Goal: Task Accomplishment & Management: Manage account settings

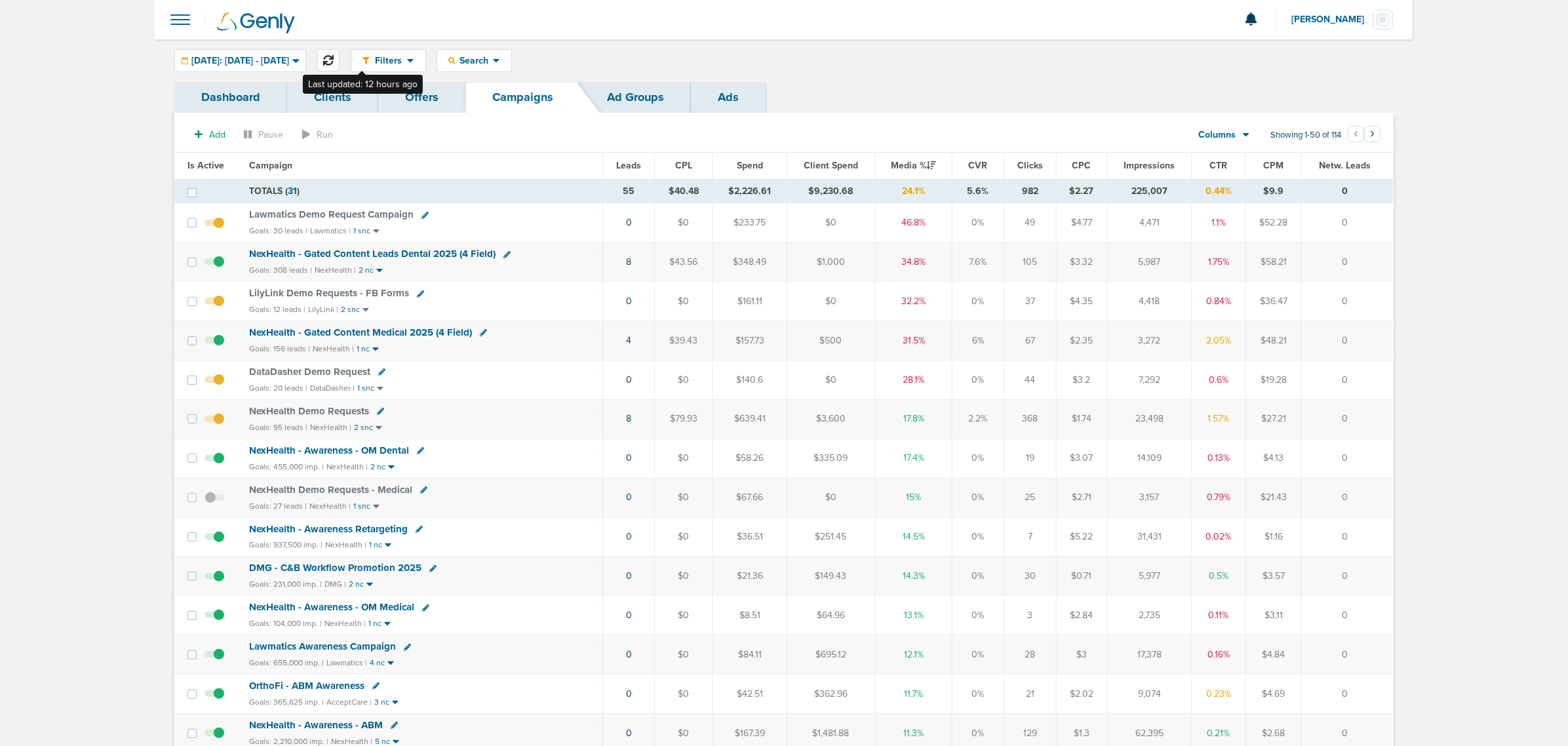
click at [334, 58] on icon at bounding box center [328, 61] width 10 height 10
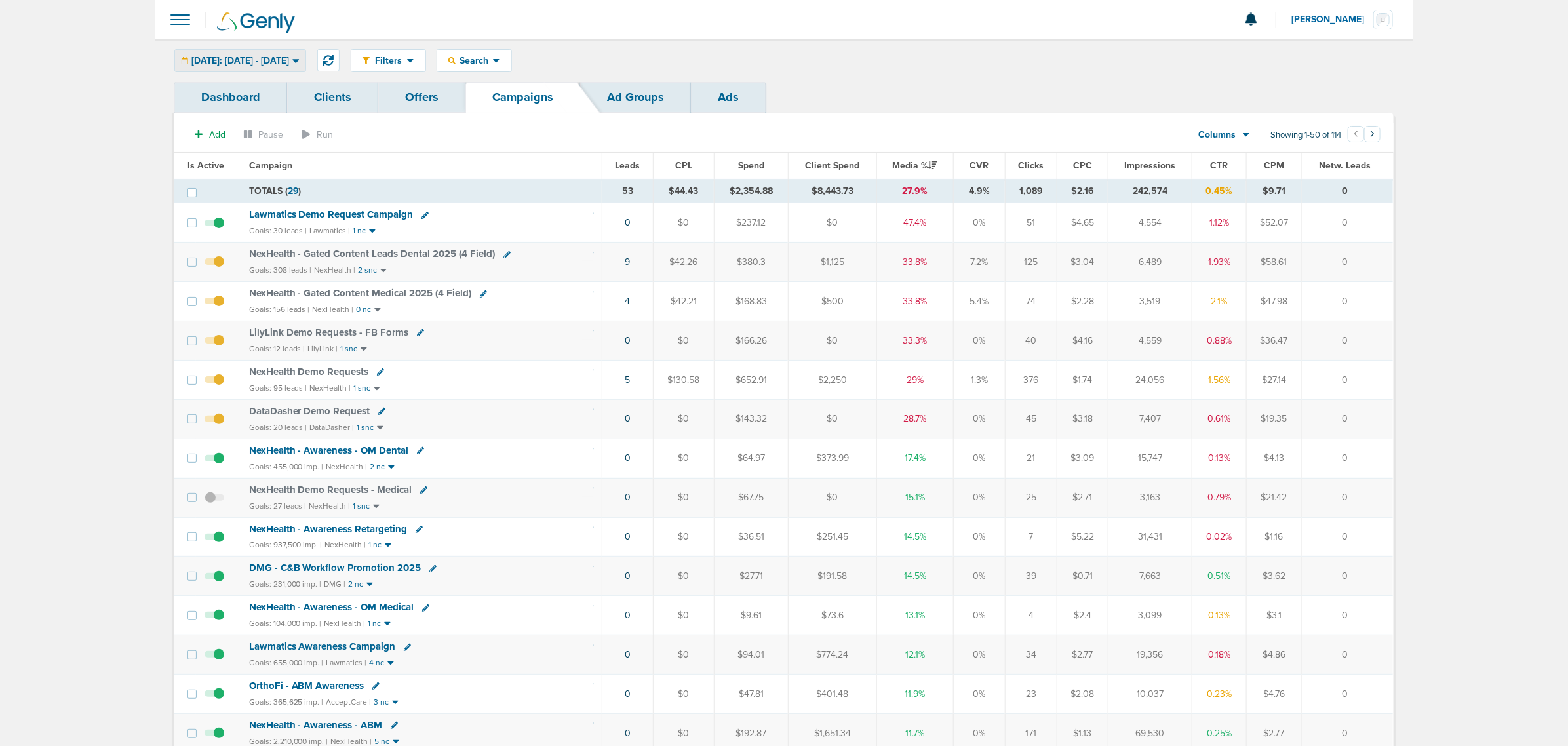
click at [276, 56] on span "[DATE]: [DATE] - [DATE]" at bounding box center [241, 61] width 98 height 9
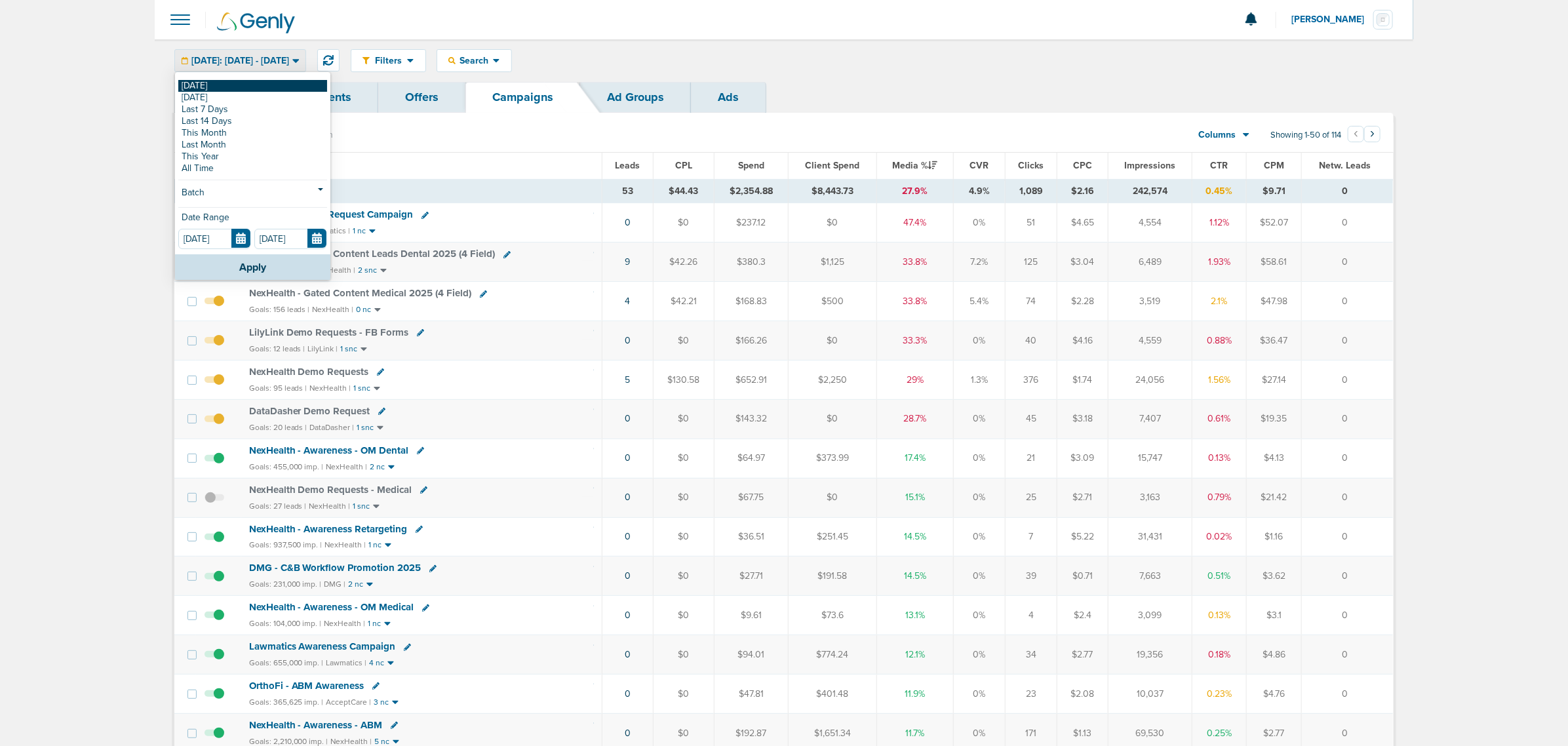
click at [201, 85] on link "[DATE]" at bounding box center [253, 86] width 149 height 12
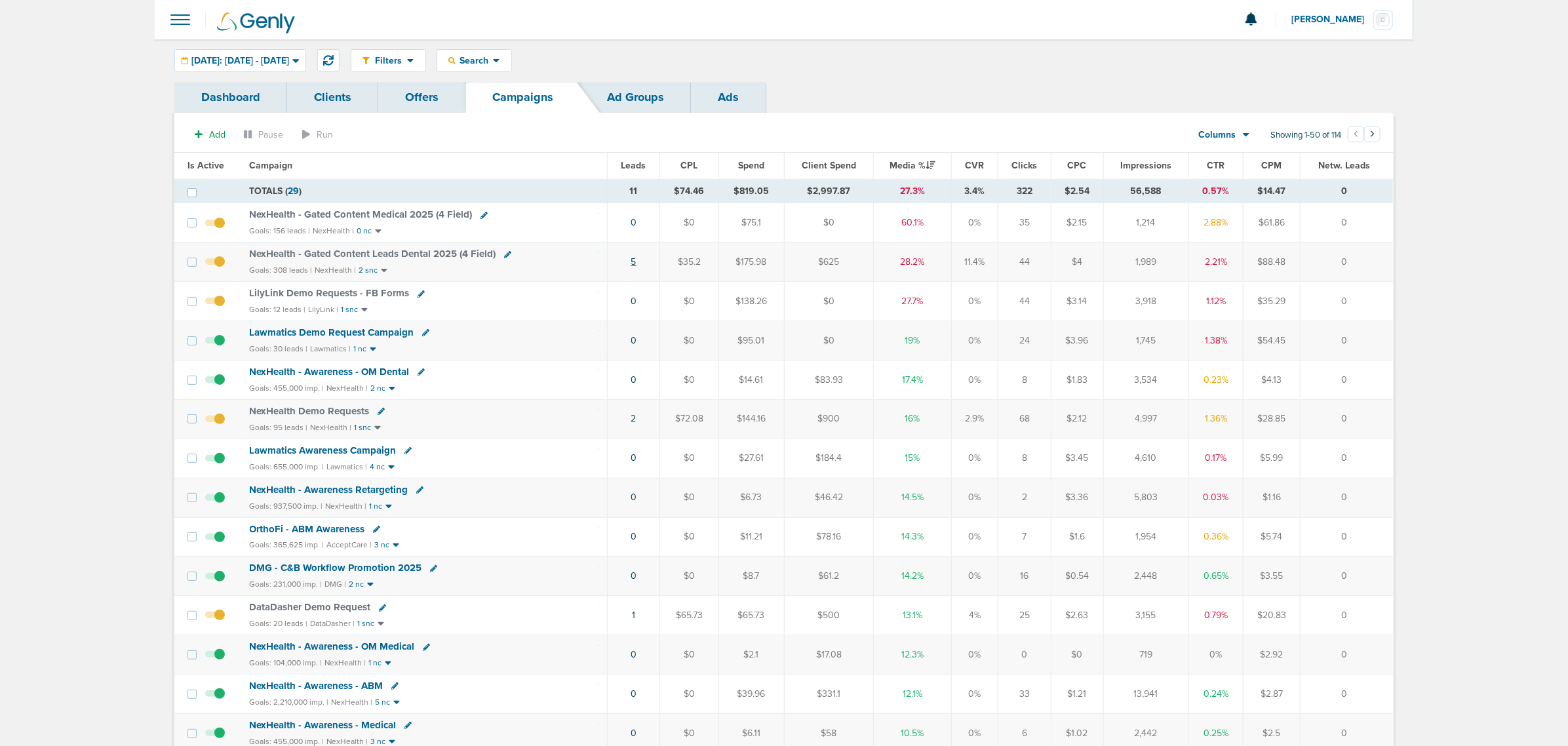
click at [633, 263] on link "5" at bounding box center [633, 262] width 5 height 11
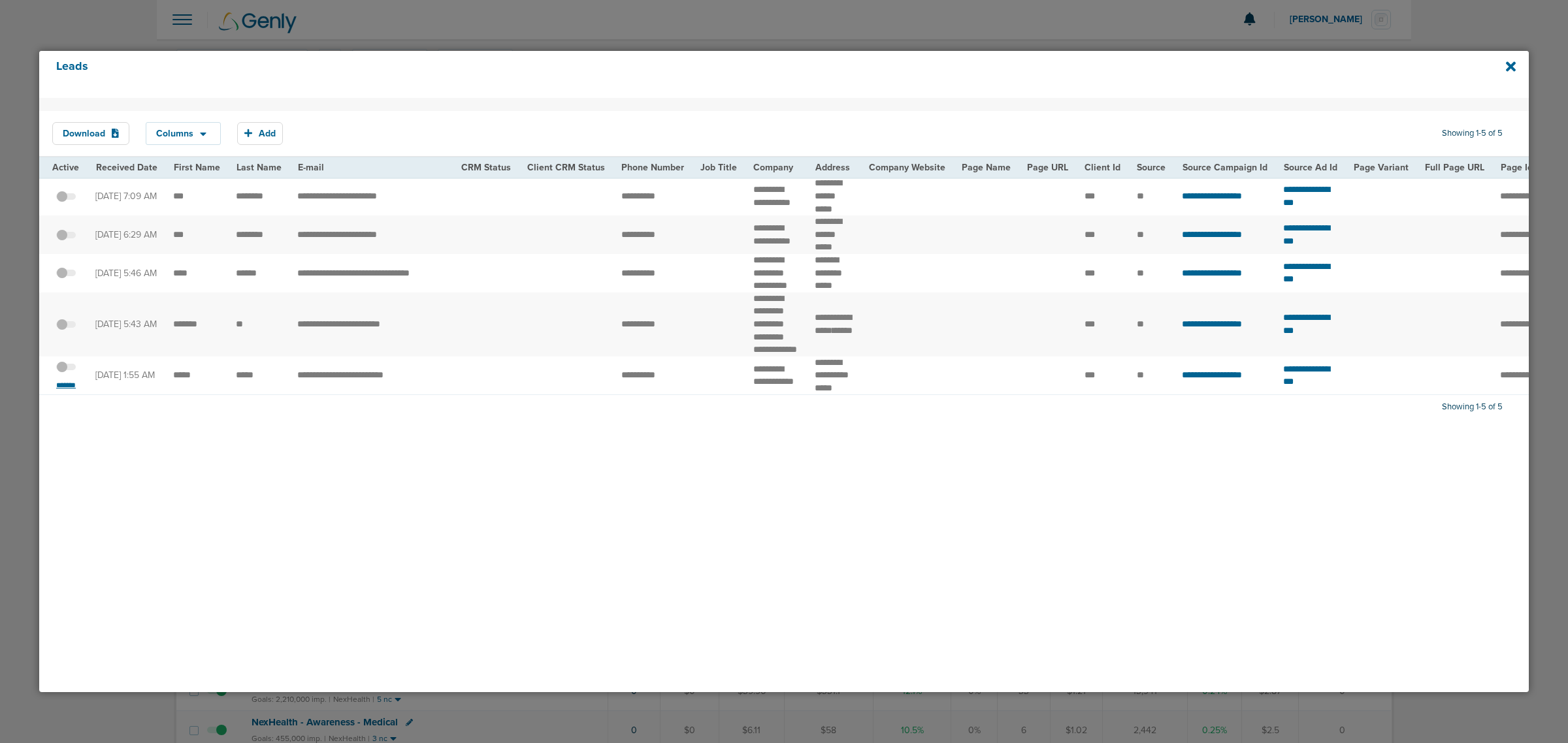
click at [76, 391] on small "*******" at bounding box center [66, 385] width 28 height 10
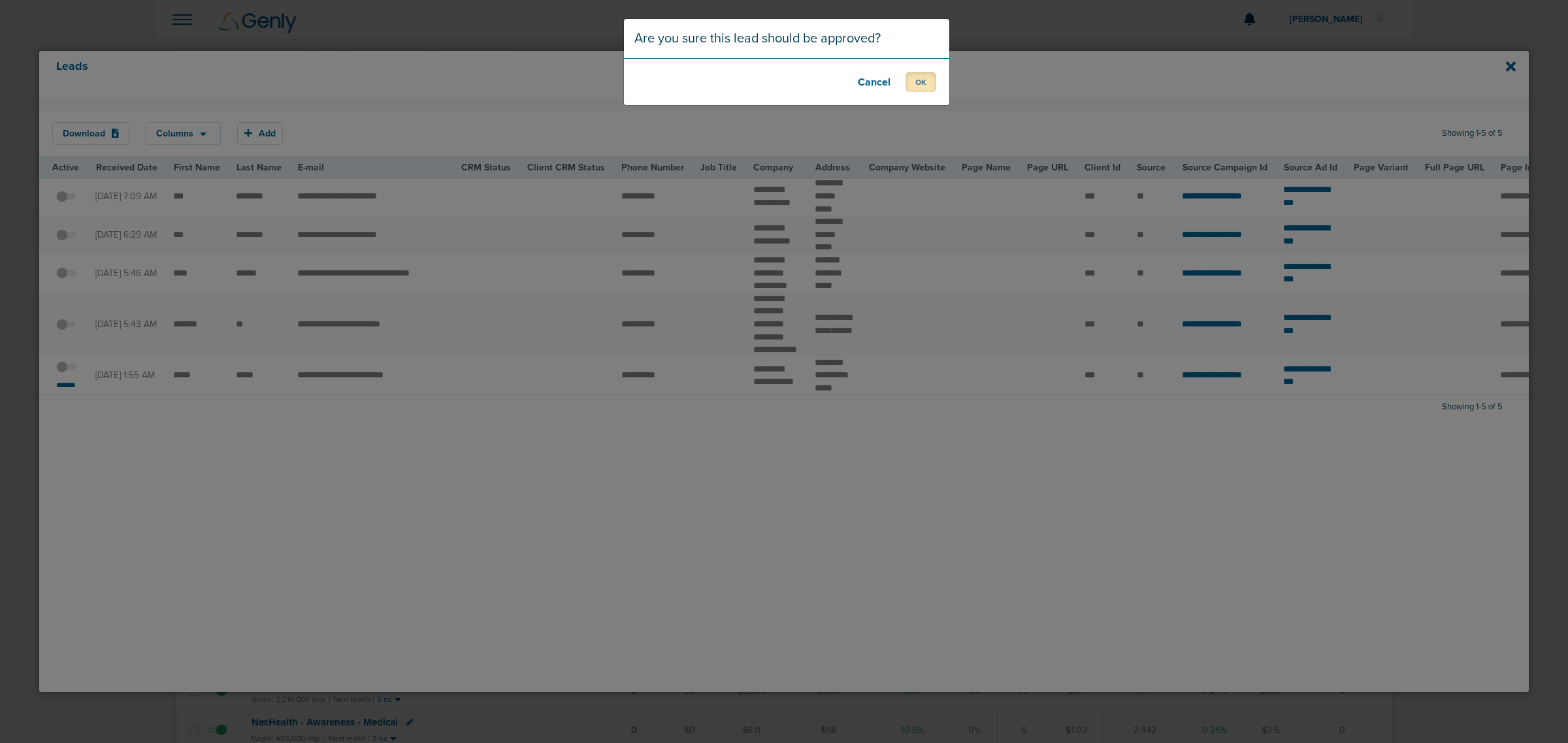
click at [915, 82] on button "OK" at bounding box center [921, 82] width 31 height 20
click at [905, 83] on button "OK" at bounding box center [921, 82] width 31 height 20
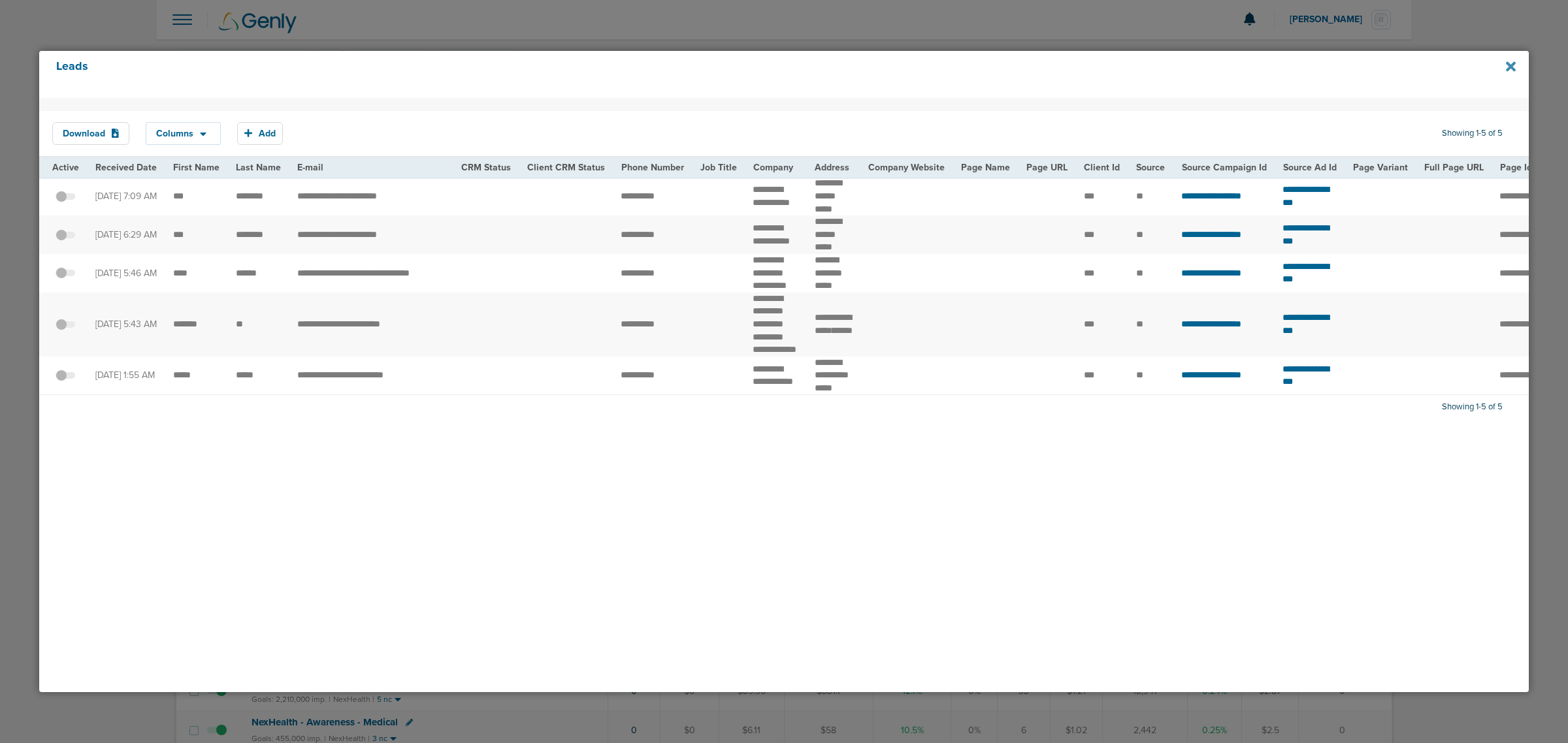
drag, startPoint x: 1503, startPoint y: 66, endPoint x: 1512, endPoint y: 66, distance: 9.0
click at [1506, 66] on div "Leads" at bounding box center [784, 74] width 1490 height 47
click at [1512, 66] on icon at bounding box center [1510, 66] width 9 height 9
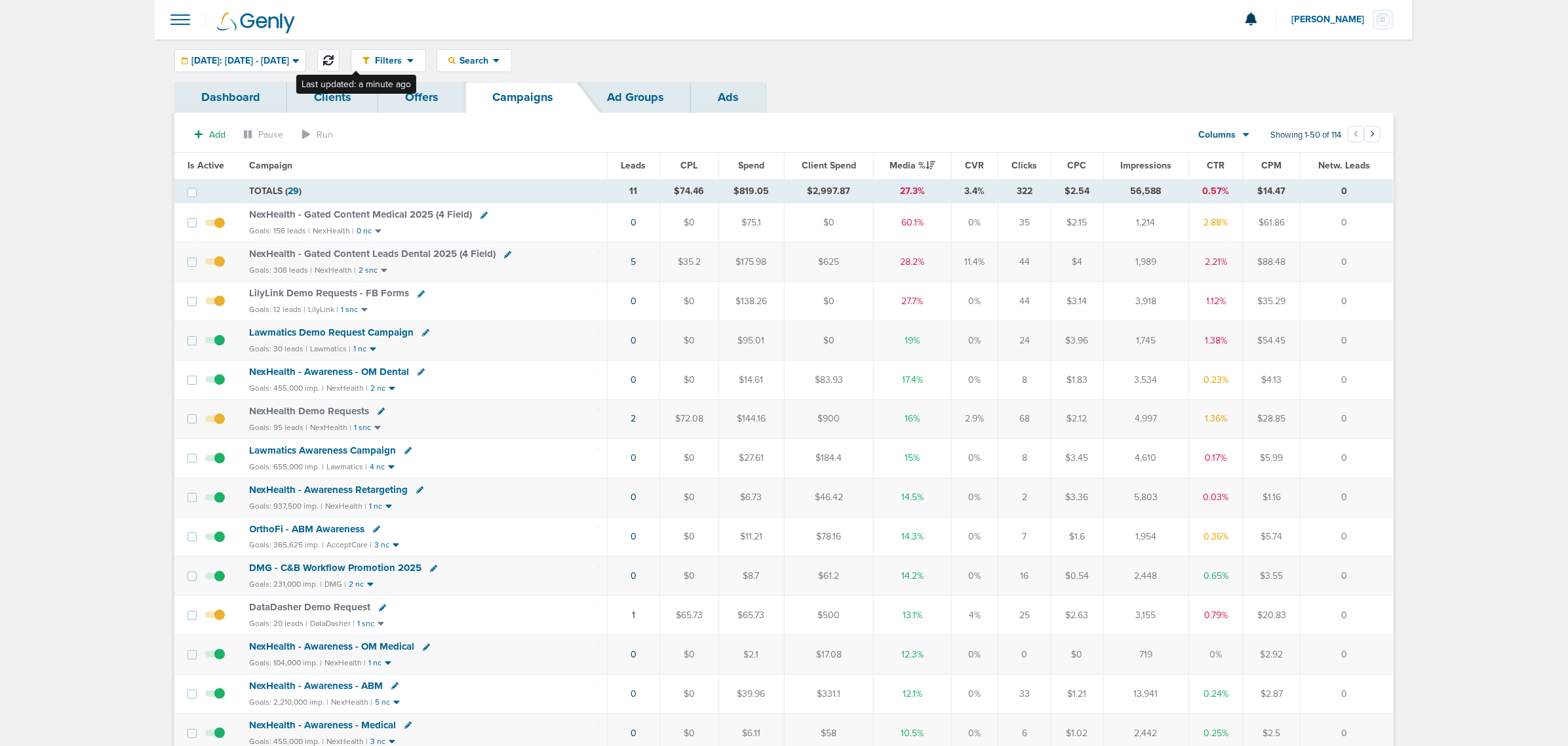
click at [334, 55] on icon at bounding box center [328, 61] width 10 height 10
drag, startPoint x: 638, startPoint y: 354, endPoint x: 1365, endPoint y: 336, distance: 727.2
click at [1364, 336] on tr "Lawmatics Demo Request Campaign Goals: 30 leads | Lawmatics | 1 nc 0 $0 $95.01 …" at bounding box center [783, 341] width 1218 height 39
click at [539, 353] on div "Goals: 30 leads | Lawmatics | 1 nc" at bounding box center [425, 349] width 350 height 11
click at [633, 420] on link "2" at bounding box center [633, 418] width 5 height 11
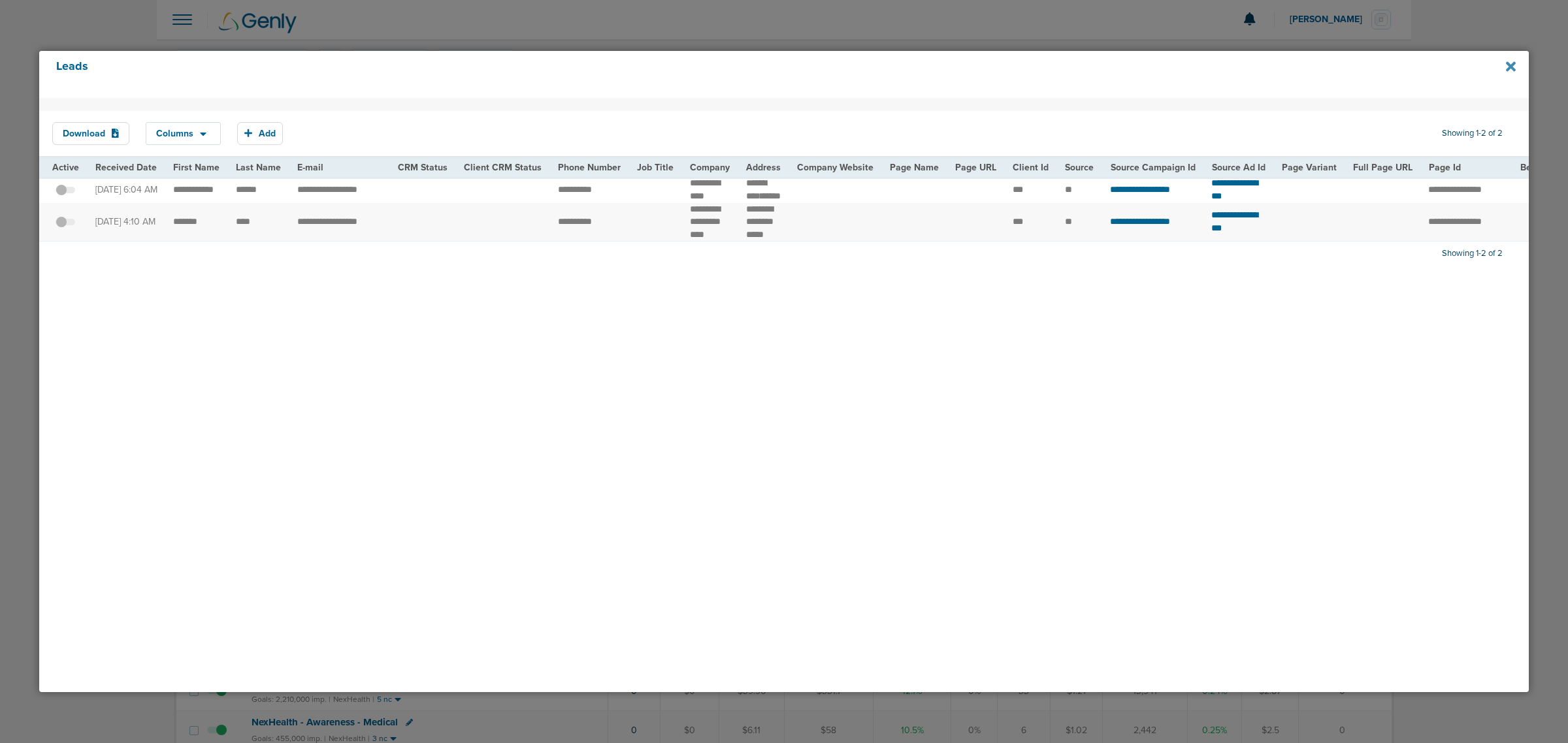
click at [1508, 73] on icon at bounding box center [1510, 67] width 9 height 15
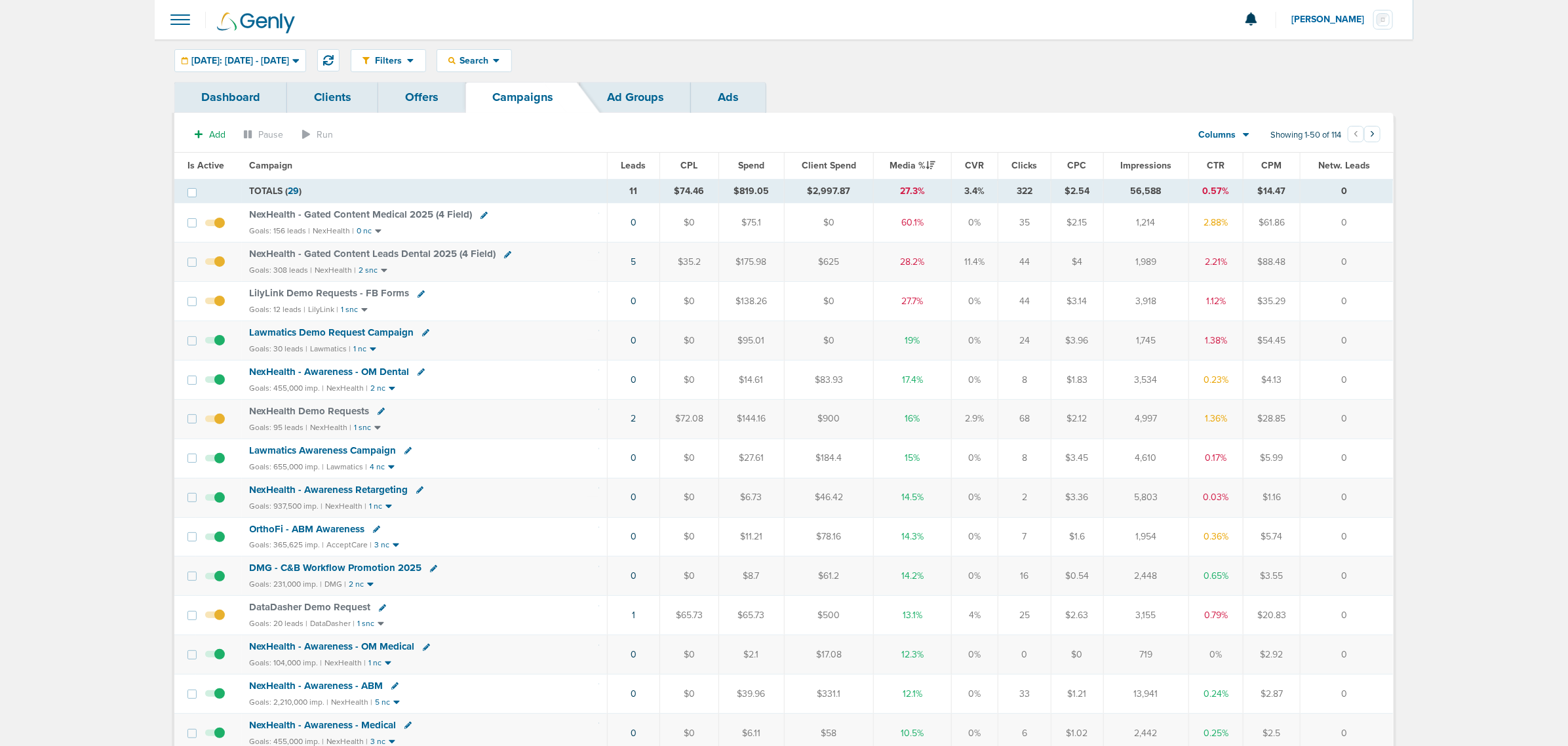
drag, startPoint x: 607, startPoint y: 257, endPoint x: 1409, endPoint y: 269, distance: 802.1
click at [1381, 265] on td "0" at bounding box center [1346, 263] width 93 height 39
click at [422, 335] on icon at bounding box center [426, 333] width 7 height 7
select select
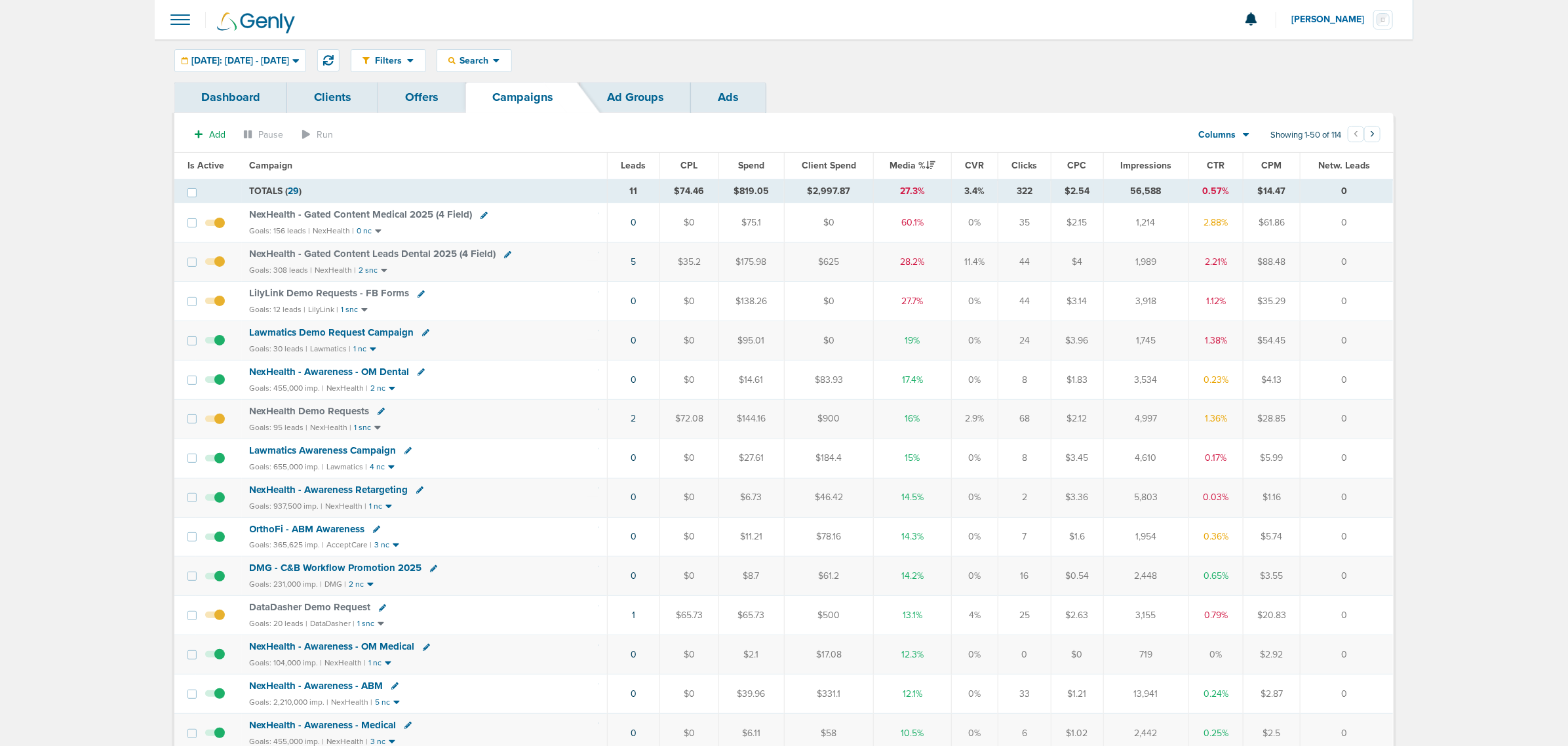
select select
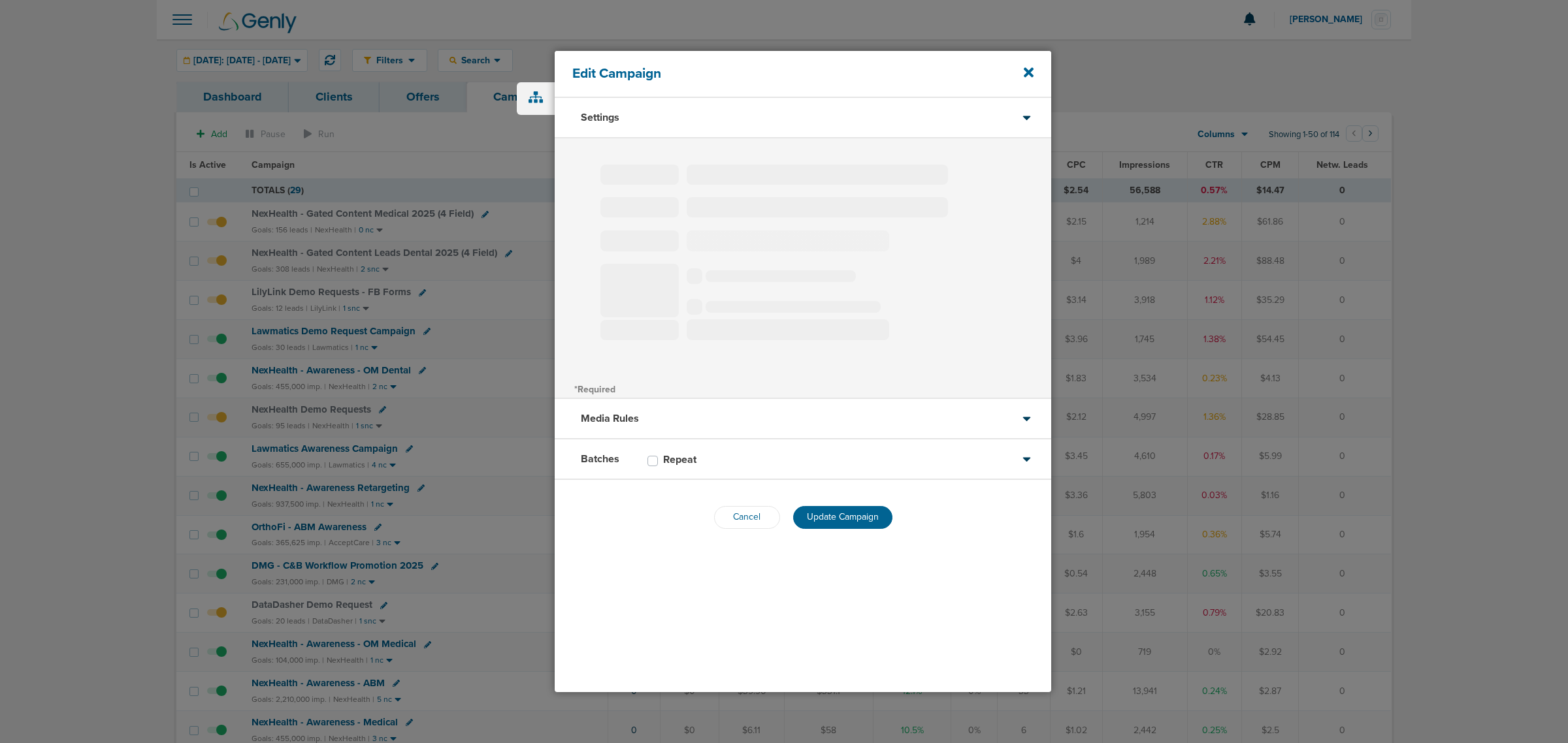
type input "Lawmatics Demo Request Campaign"
select select "Leads"
radio input "true"
select select "readWrite"
select select "1"
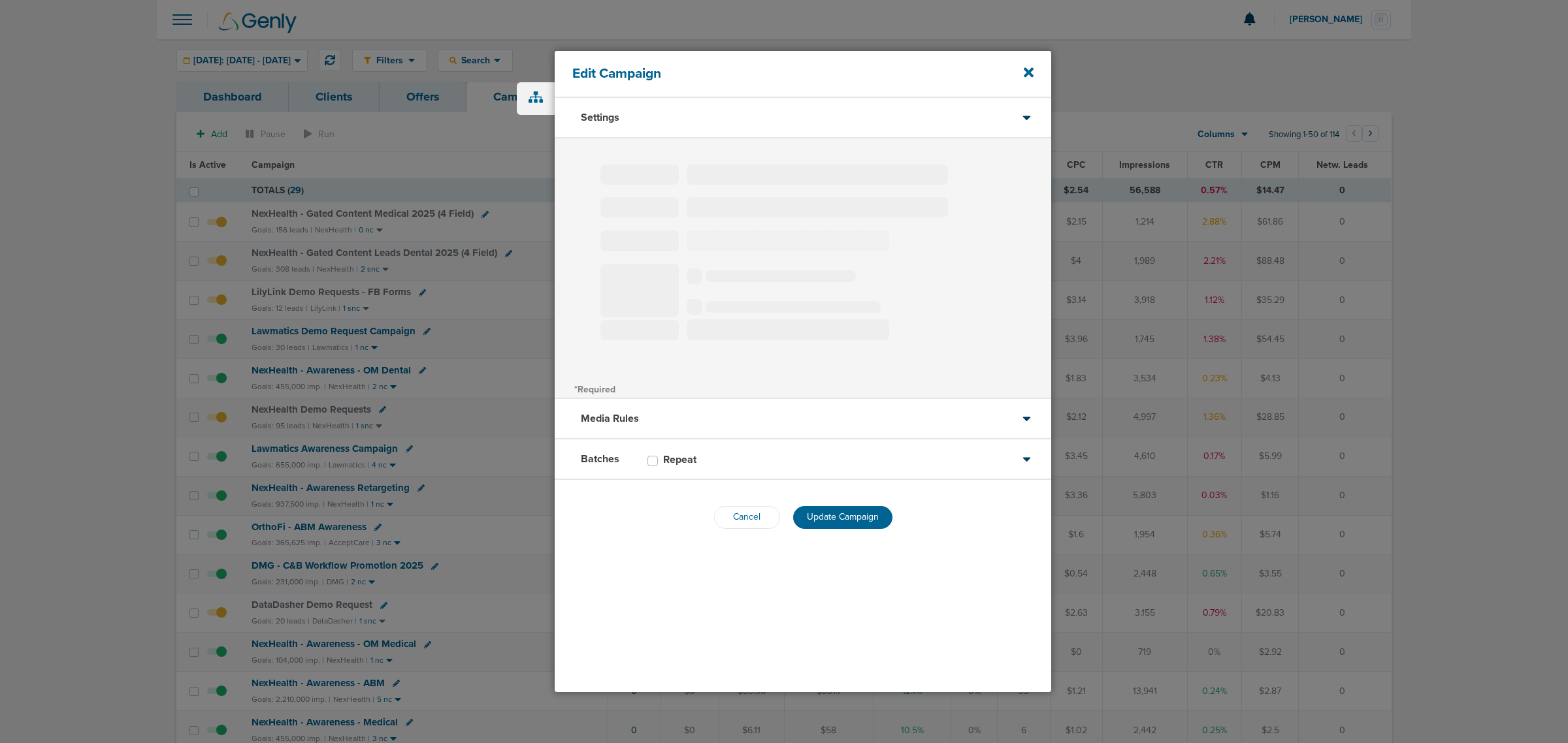
select select "1"
select select "2"
select select "3"
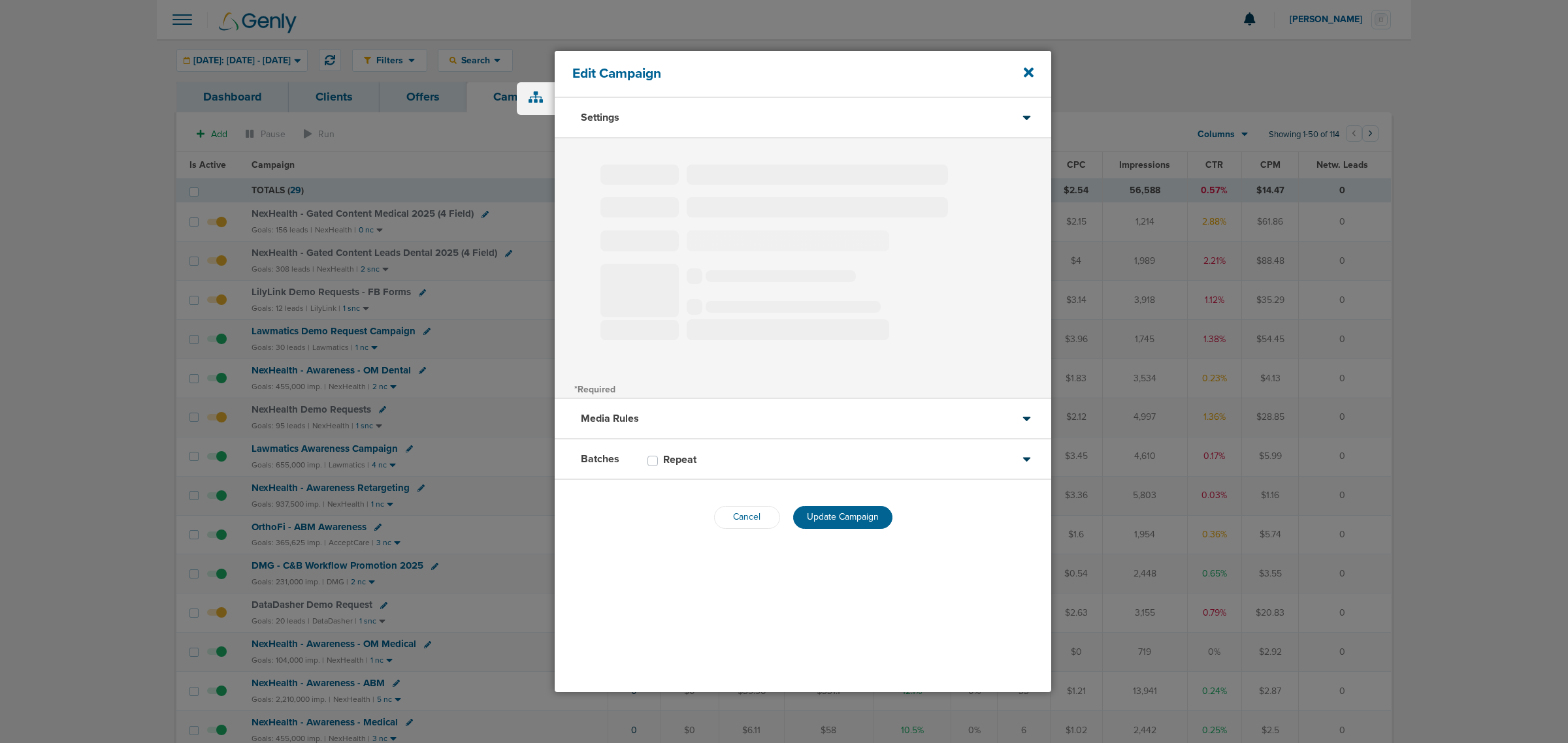
select select "4"
select select "6"
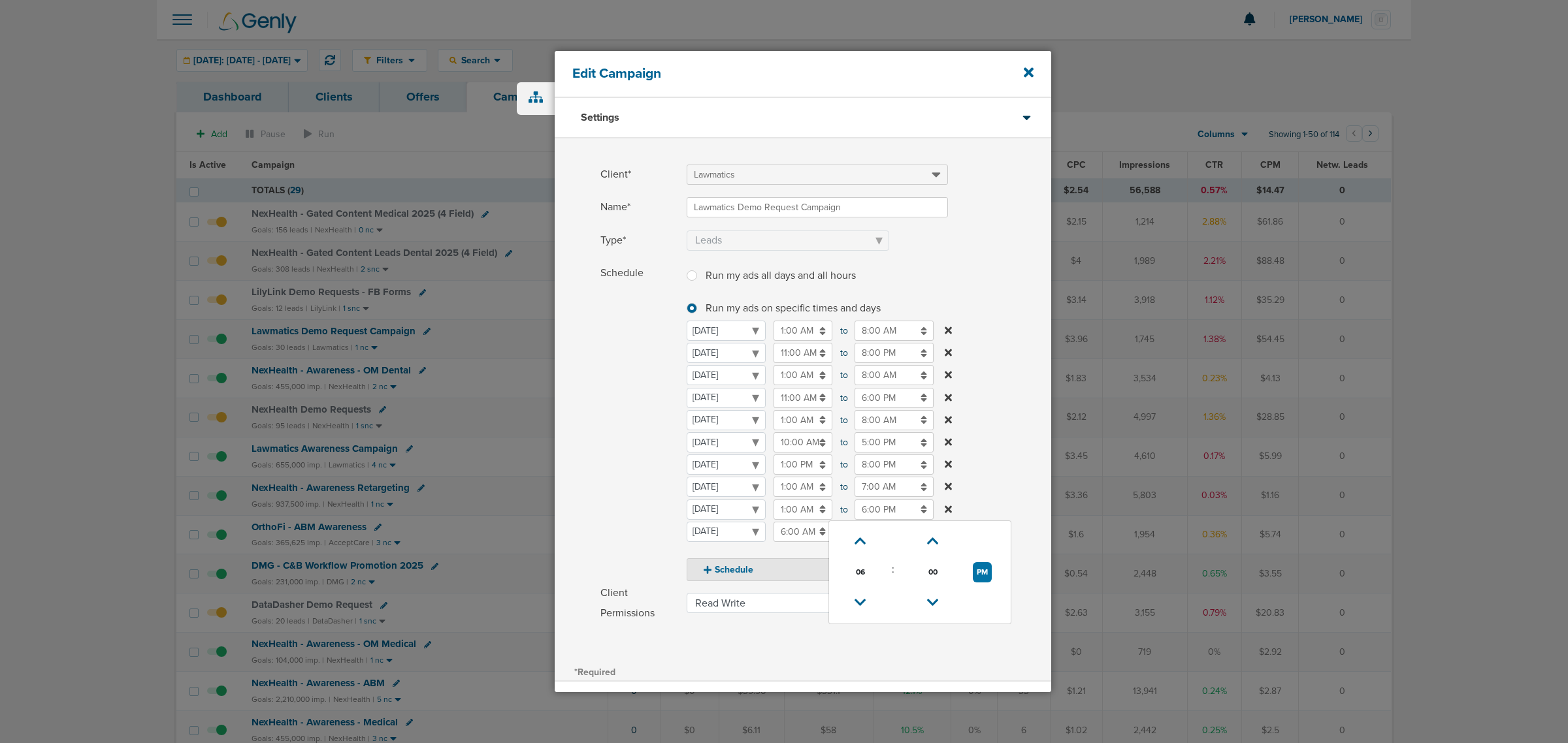
click at [874, 513] on input "6:00 PM" at bounding box center [894, 510] width 79 height 20
click at [854, 566] on span "06" at bounding box center [860, 572] width 20 height 20
click at [856, 585] on td "08" at bounding box center [855, 588] width 43 height 25
click at [974, 567] on button "PM" at bounding box center [982, 572] width 19 height 20
type input "8:00 AM"
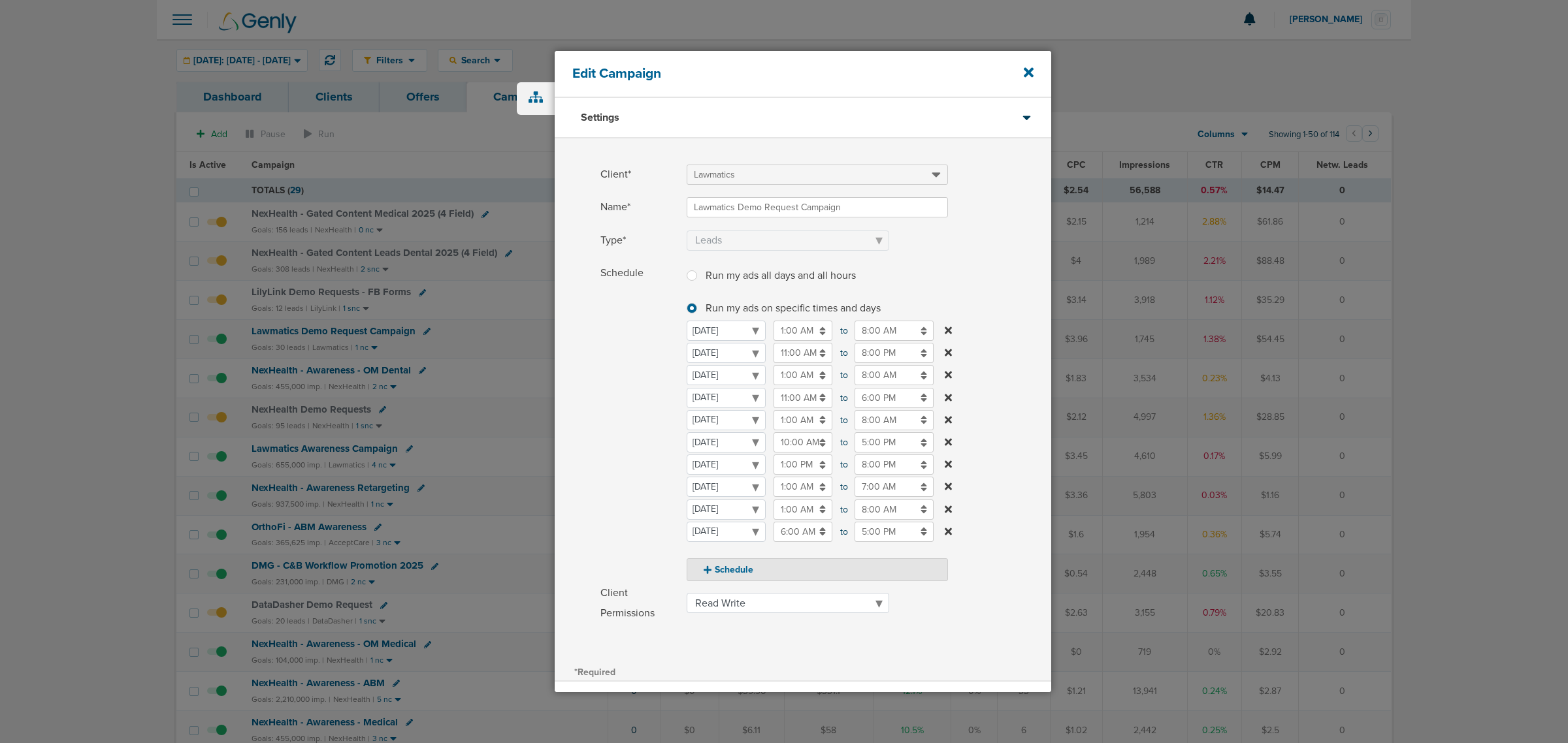
click at [1005, 411] on label "Schedule Run my ads all days and all hours Run my ads all days and all hours Ru…" at bounding box center [825, 422] width 450 height 318
click at [747, 576] on button "Schedule" at bounding box center [817, 569] width 262 height 23
select select "5"
click at [738, 537] on select "[DATE] [DATE] [DATE] [DATE] [DATE] [DATE] [DATE]" at bounding box center [726, 532] width 79 height 20
select select "4"
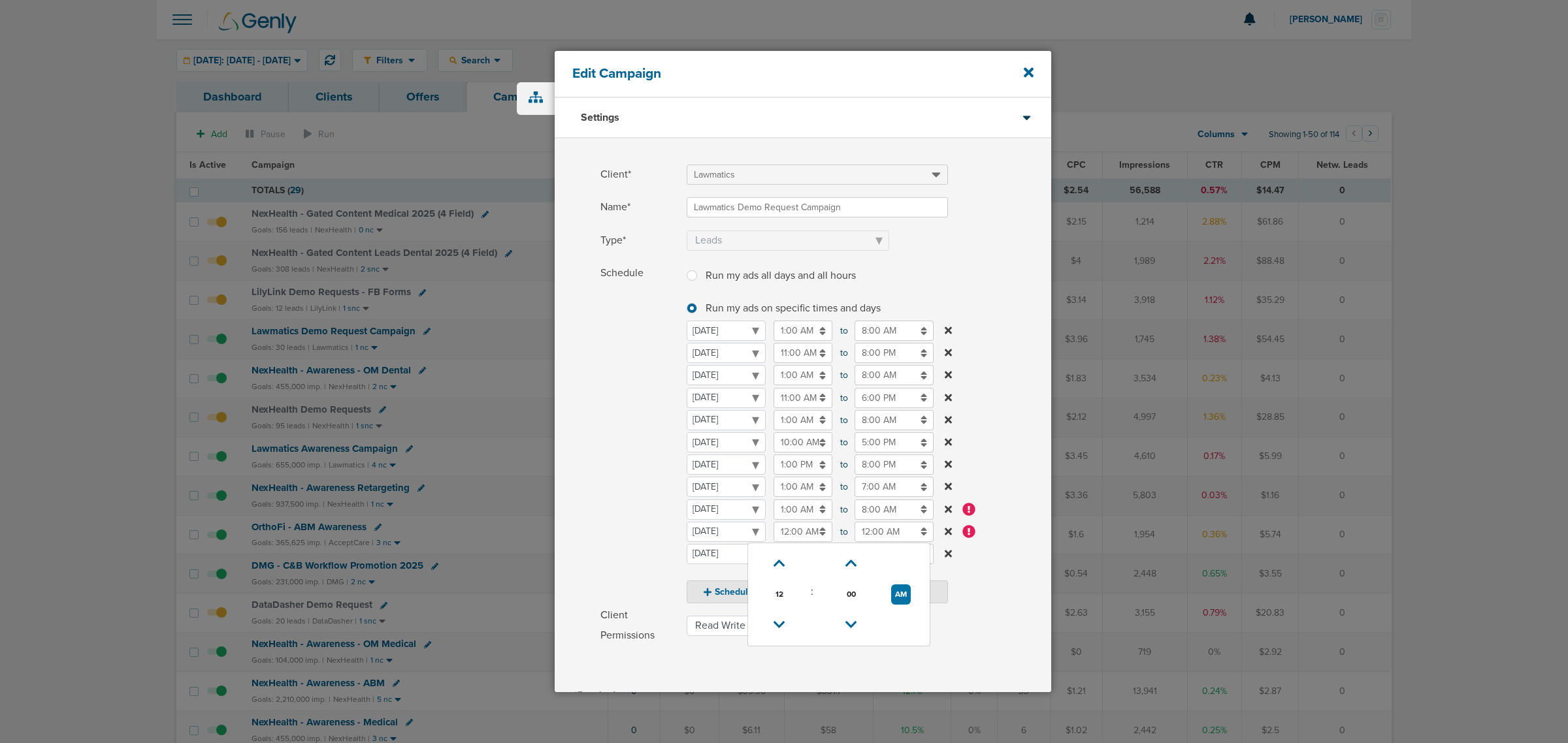
click at [804, 540] on input "12:00 AM" at bounding box center [802, 532] width 59 height 20
click at [902, 598] on button "AM" at bounding box center [900, 595] width 20 height 20
type input "12:00 PM"
click at [887, 527] on input "12:00 AM" at bounding box center [894, 532] width 79 height 20
click at [863, 598] on span "12" at bounding box center [860, 594] width 20 height 20
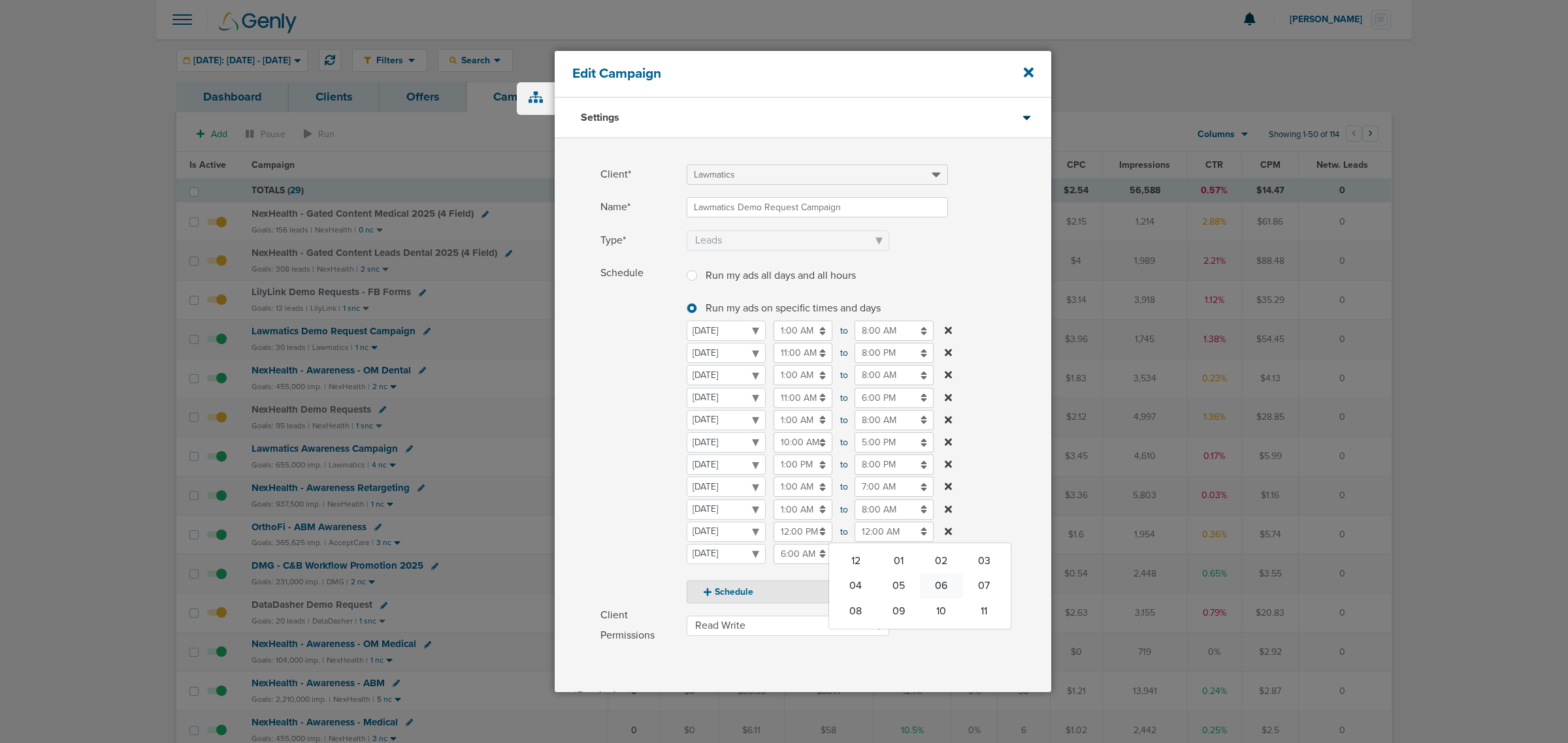
click at [950, 586] on td "06" at bounding box center [941, 585] width 43 height 25
click at [977, 591] on button "AM" at bounding box center [982, 595] width 20 height 20
type input "6:00 PM"
click at [998, 459] on label "Schedule Run my ads all days and all hours Run my ads all days and all hours Ru…" at bounding box center [825, 433] width 450 height 340
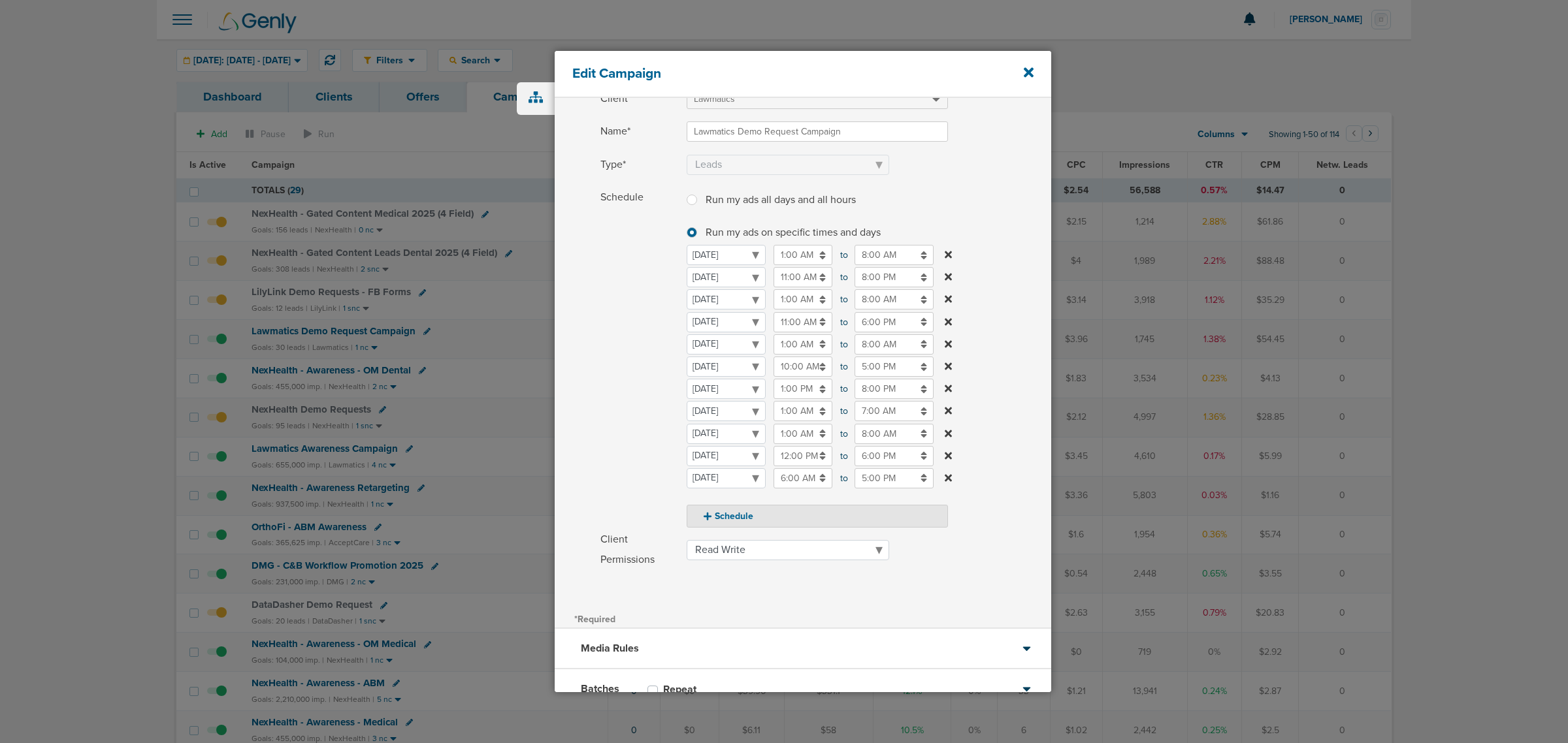
scroll to position [166, 0]
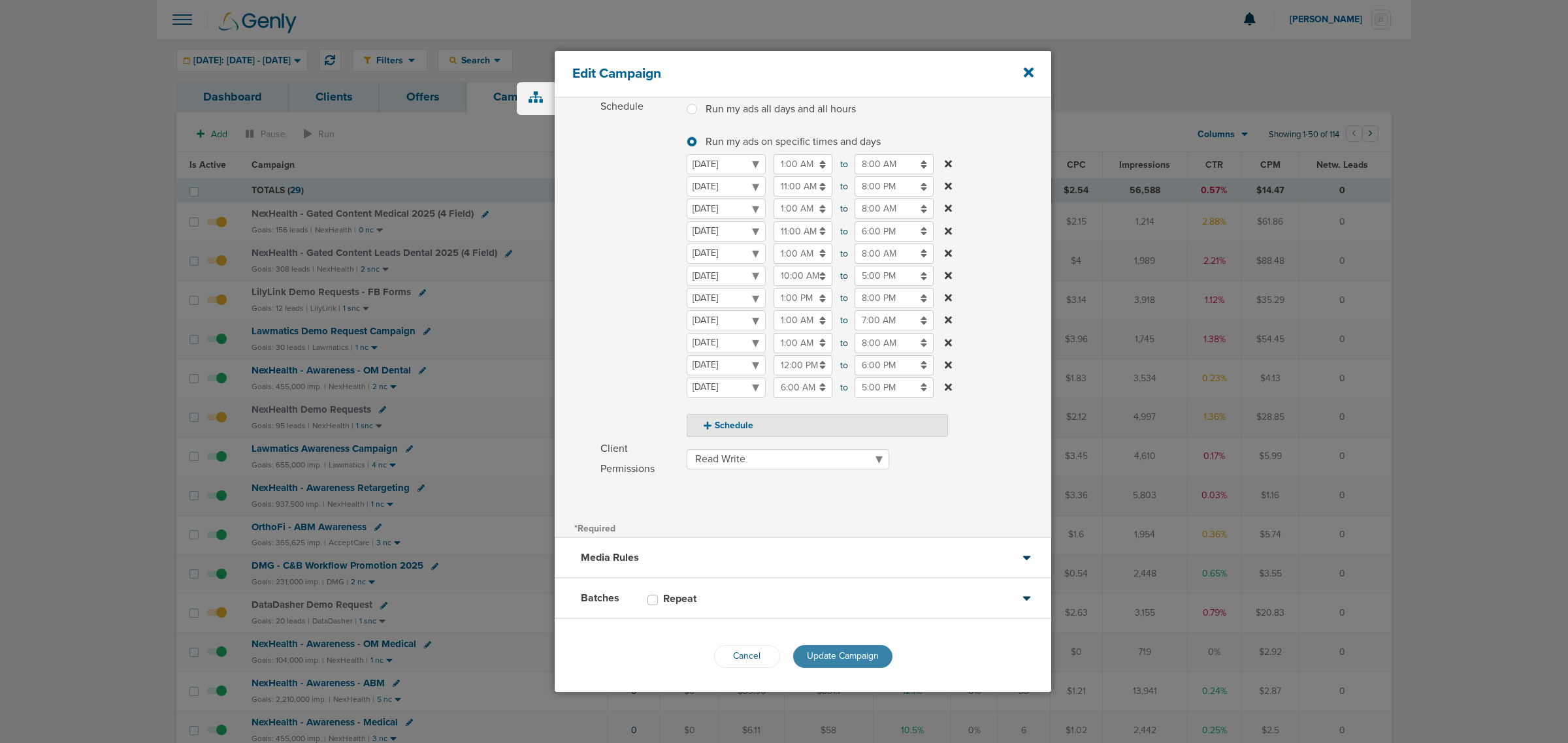
click at [856, 661] on button "Update Campaign" at bounding box center [842, 656] width 100 height 23
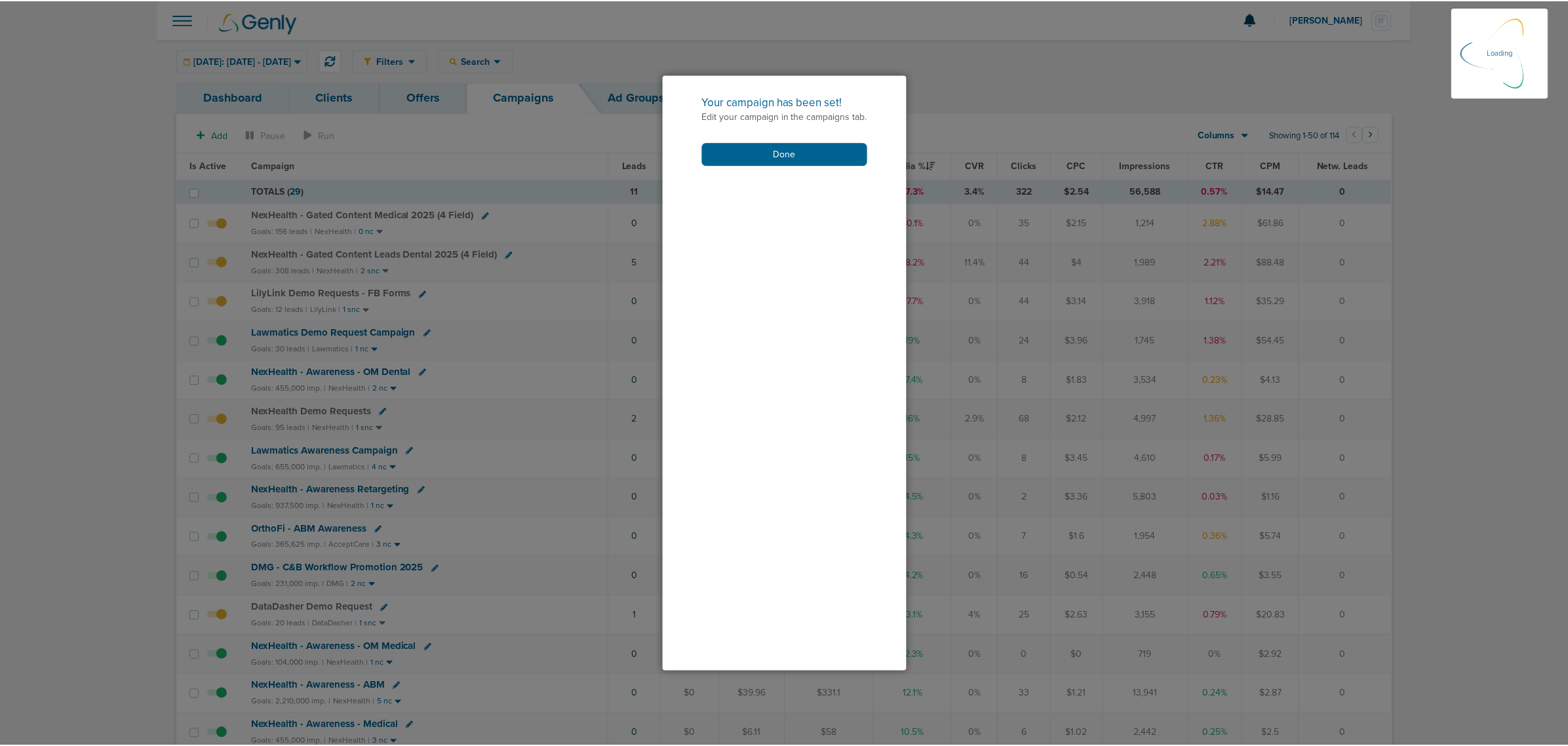
scroll to position [126, 0]
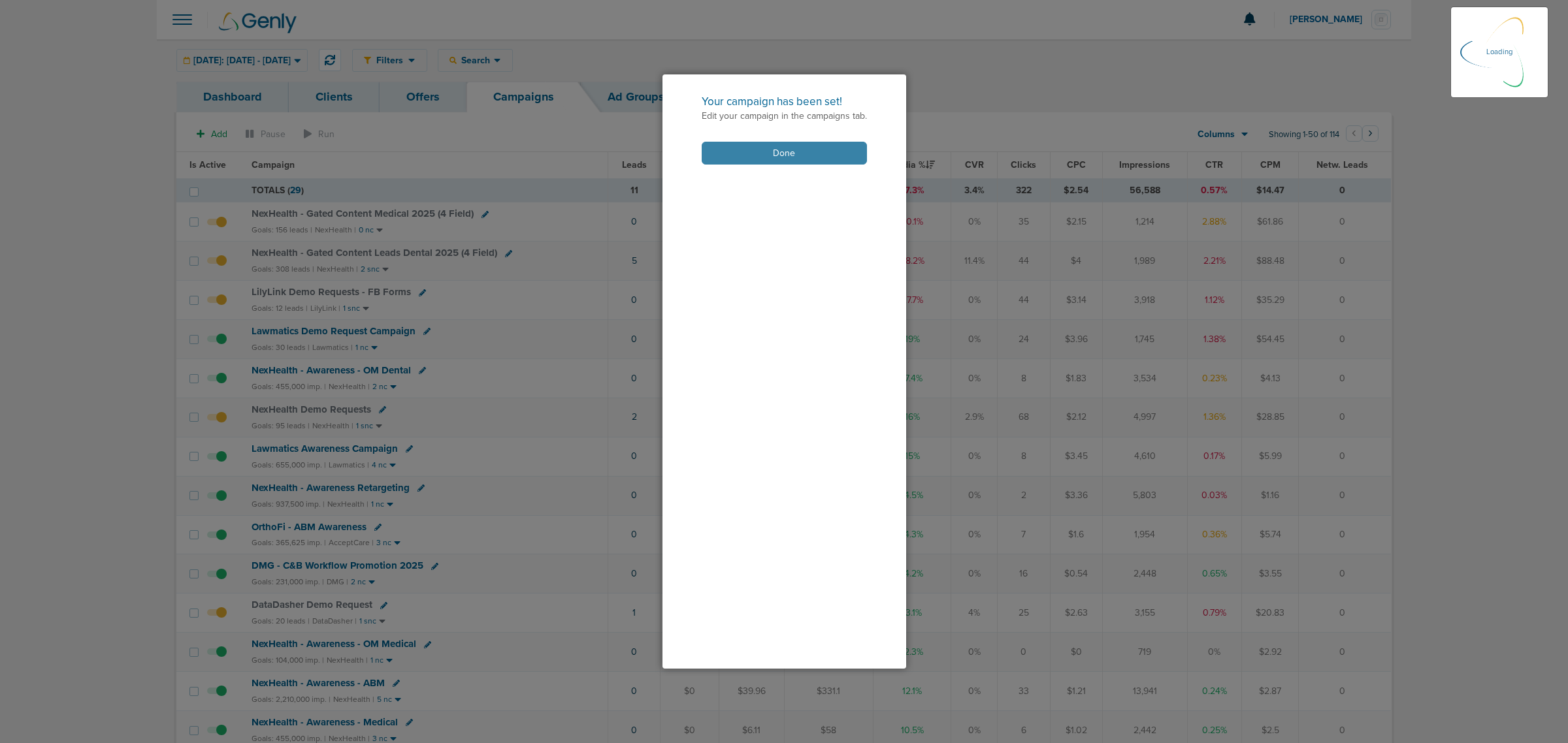
click at [809, 155] on button "Done" at bounding box center [784, 153] width 165 height 23
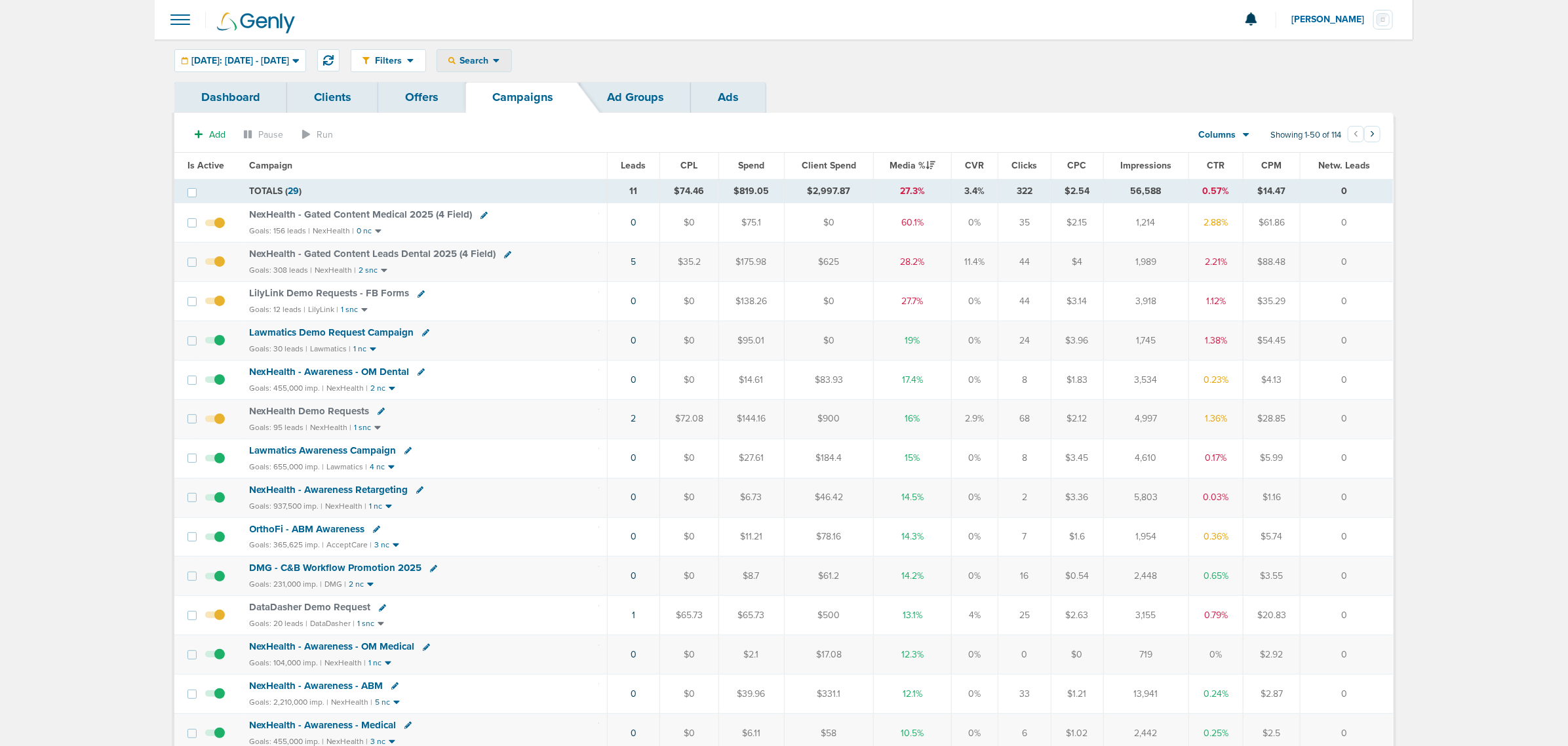
click at [502, 50] on div "Search" at bounding box center [475, 61] width 74 height 22
click at [490, 106] on link "Client" at bounding box center [505, 103] width 136 height 16
type input "nex"
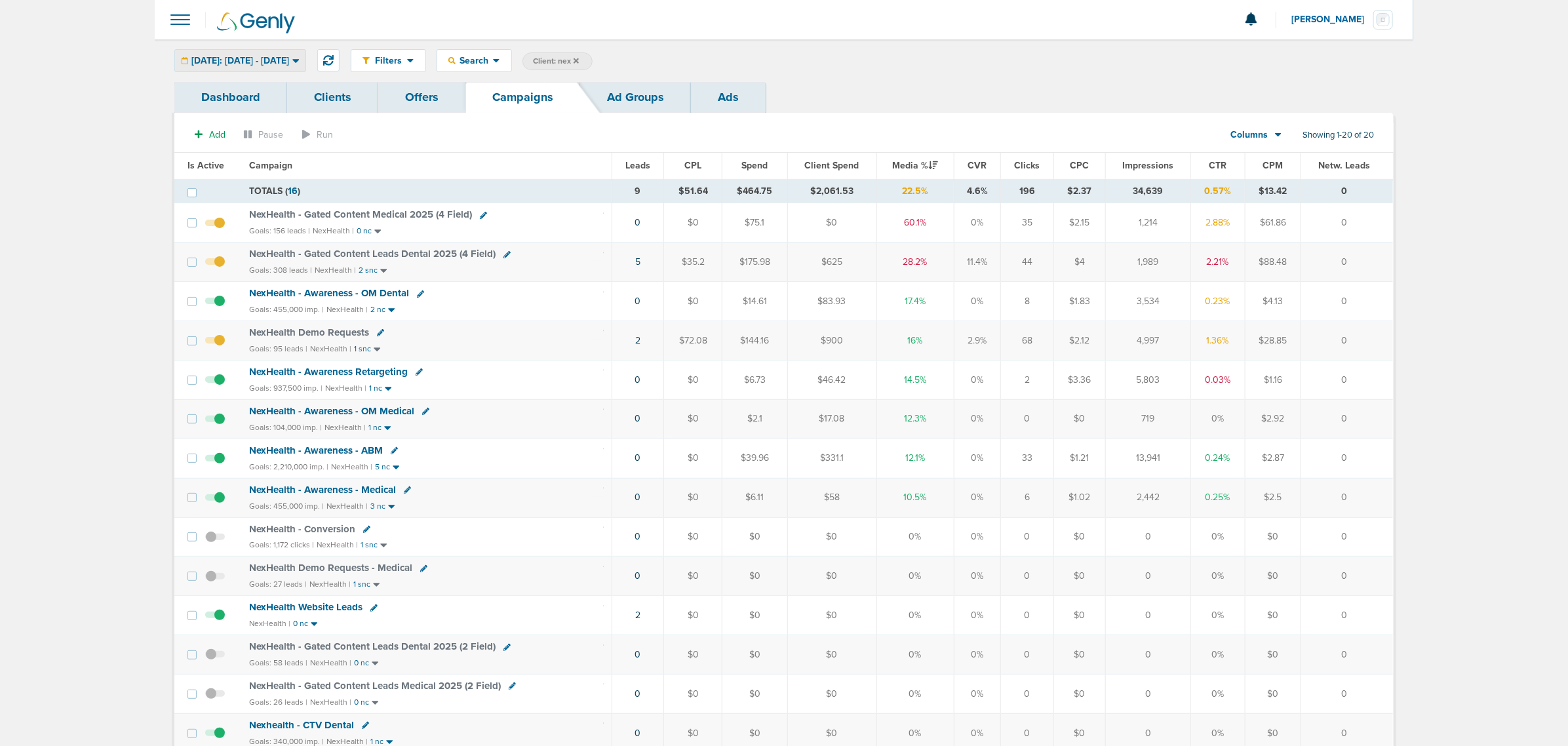
click at [289, 57] on span "[DATE]: [DATE] - [DATE]" at bounding box center [241, 61] width 98 height 9
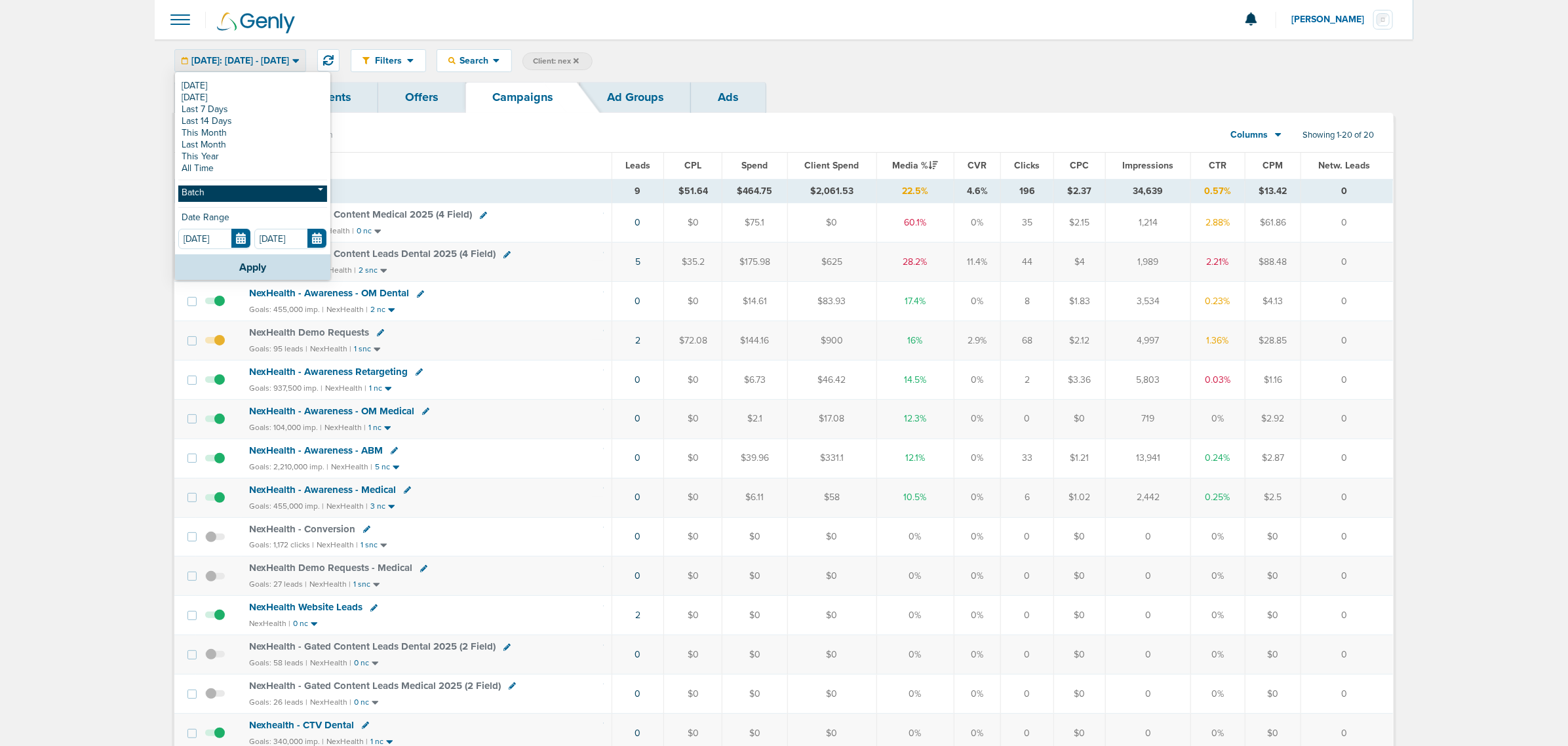
click at [213, 198] on link "Batch" at bounding box center [253, 193] width 149 height 16
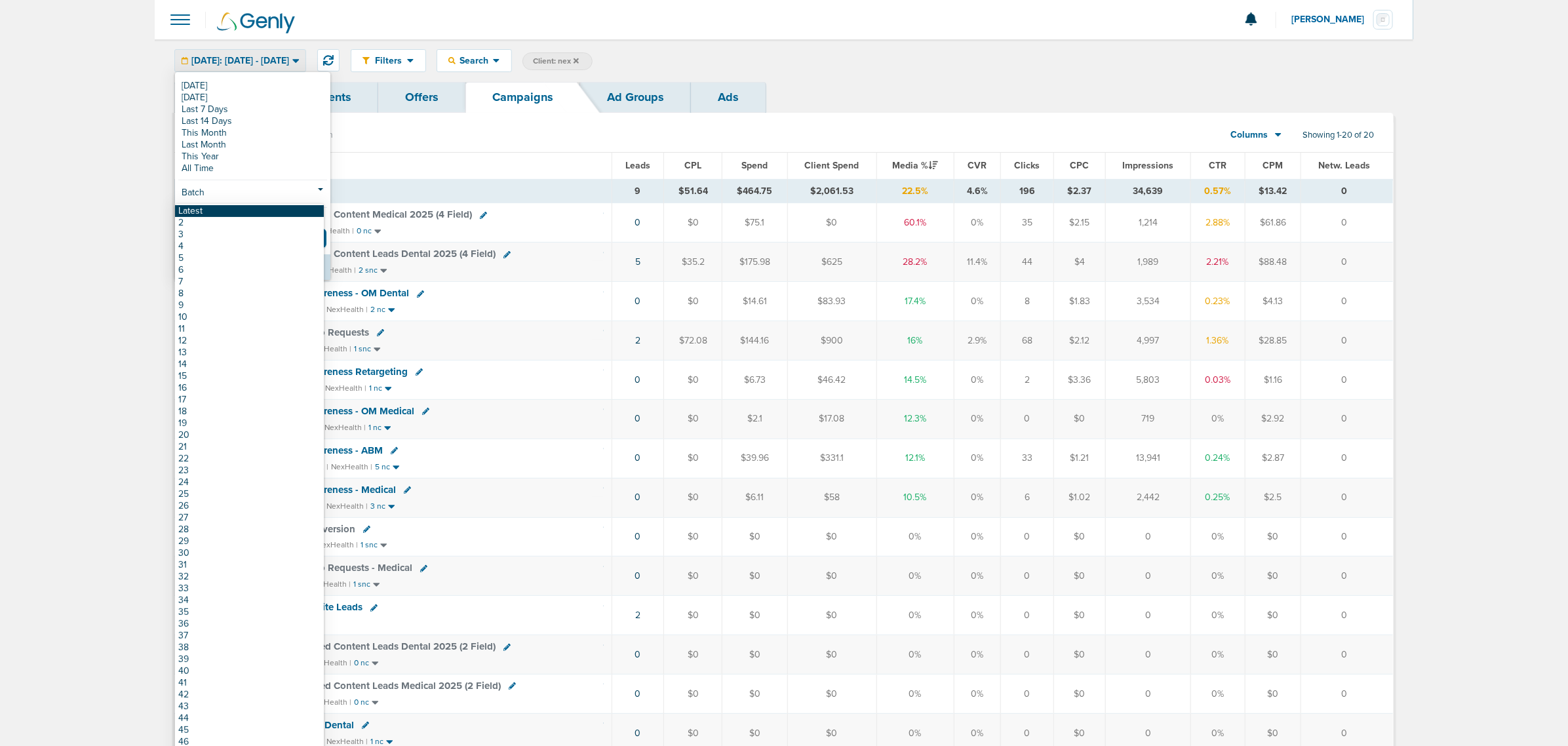
click at [213, 208] on link "Latest" at bounding box center [249, 211] width 149 height 12
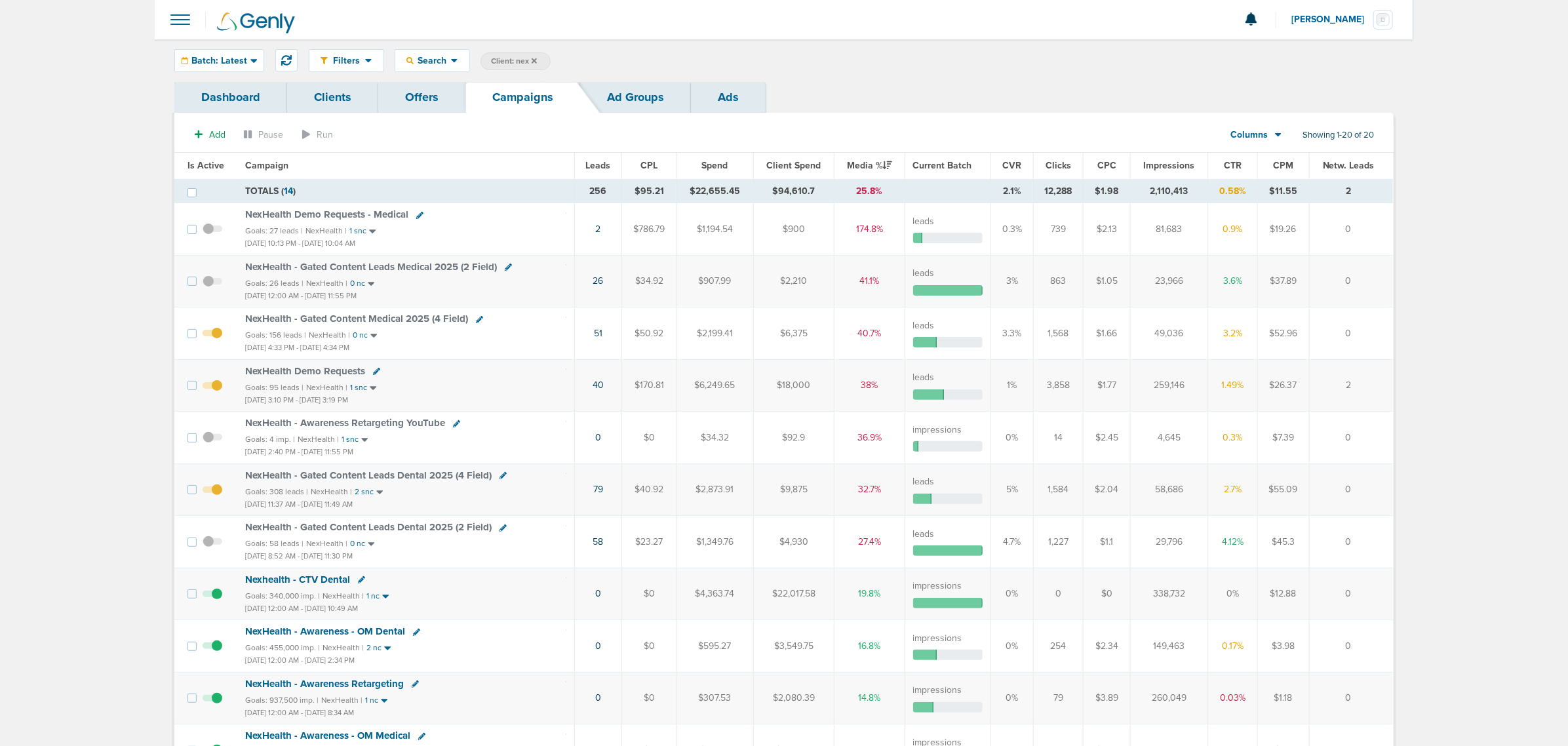
click at [1166, 164] on span "Impressions" at bounding box center [1169, 165] width 51 height 11
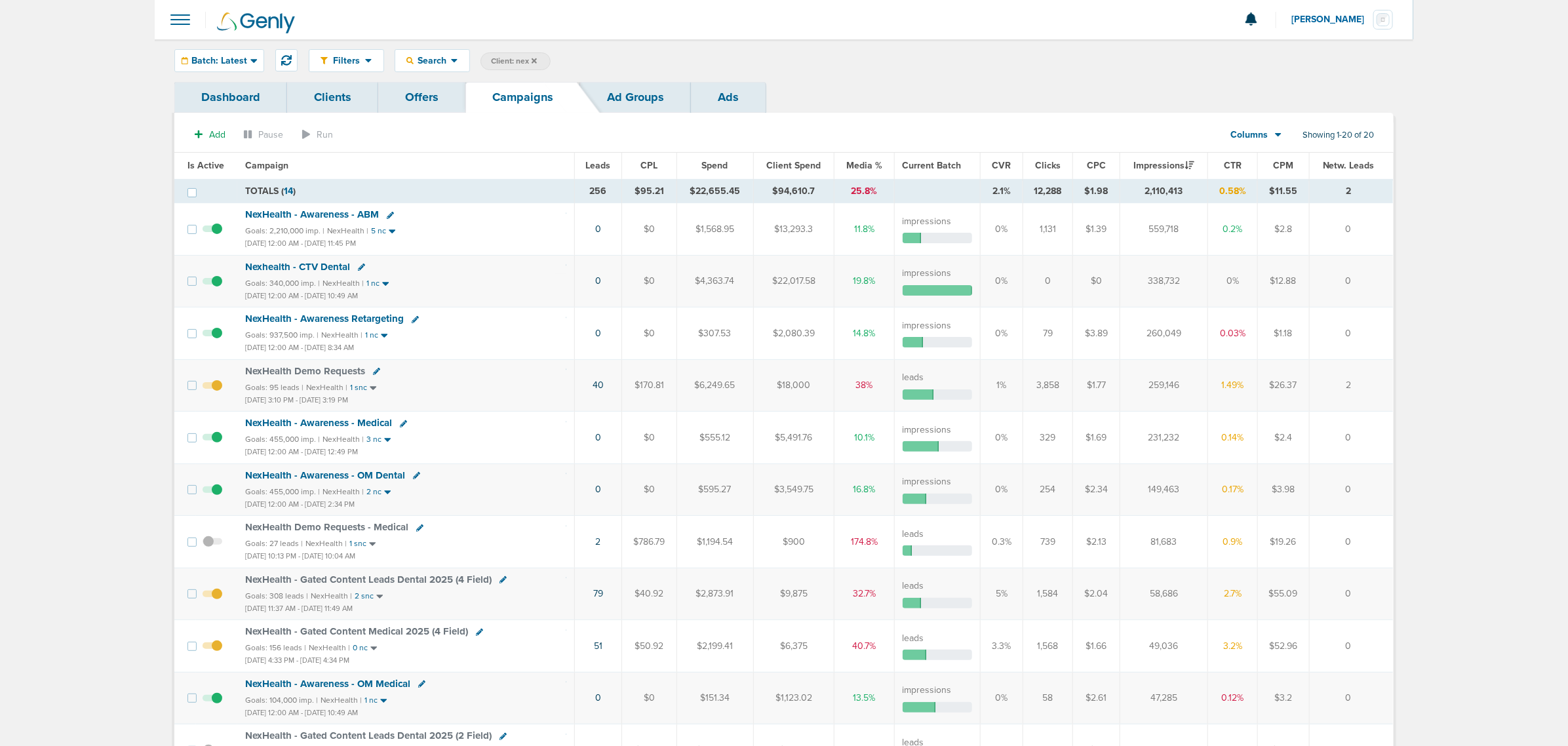
click at [519, 55] on span "Client: nex" at bounding box center [513, 61] width 46 height 11
drag, startPoint x: 620, startPoint y: 59, endPoint x: 582, endPoint y: 59, distance: 38.0
click at [582, 59] on span "Client Campaign Offers Landing Page Ad Group Network Campaign Ad Ad Status Netw…" at bounding box center [595, 61] width 229 height 18
type input "accept"
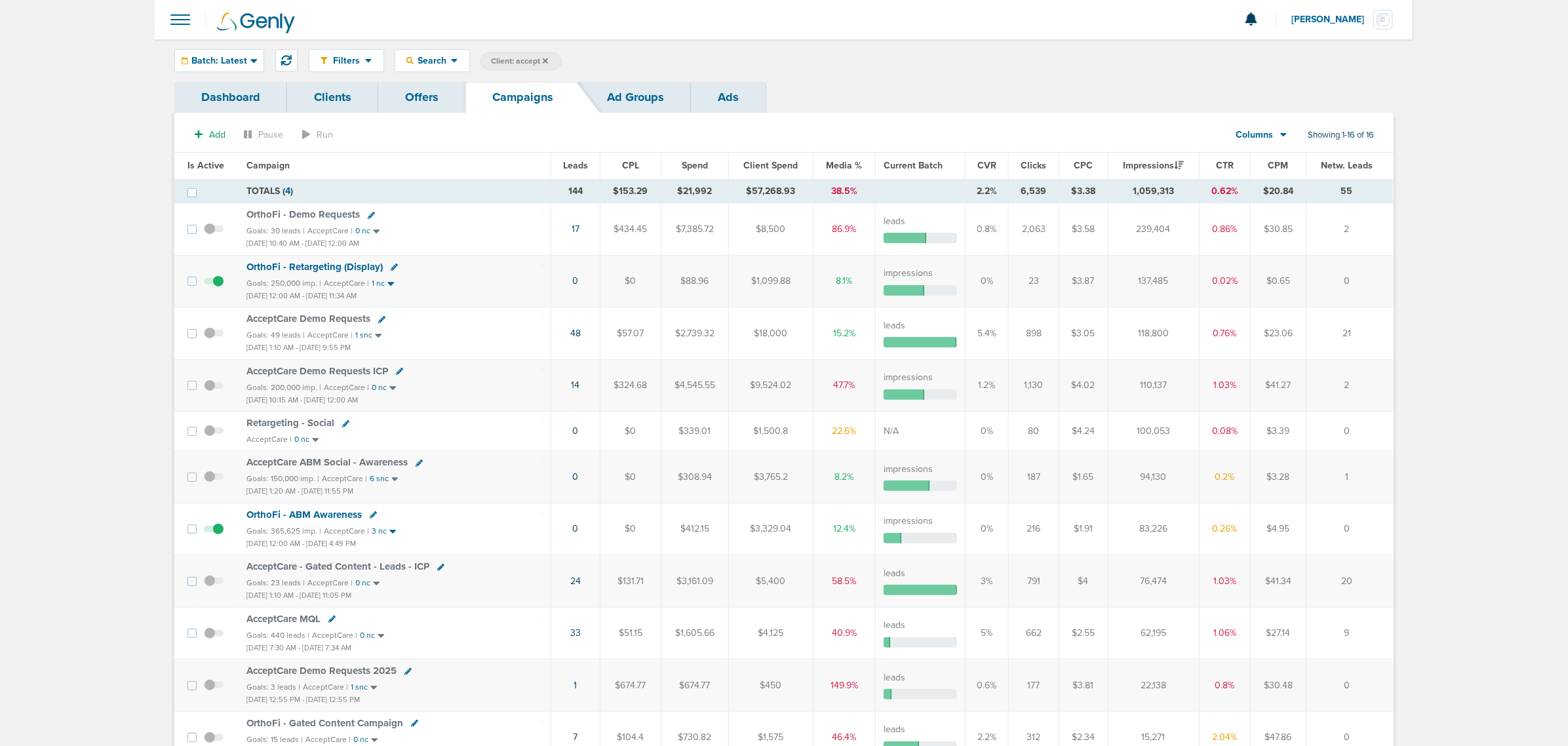
click at [521, 63] on span "Client: accept" at bounding box center [519, 61] width 57 height 11
drag, startPoint x: 626, startPoint y: 63, endPoint x: 565, endPoint y: 61, distance: 61.0
click at [565, 61] on span "Client Campaign Offers Landing Page Ad Group Network Campaign Ad Ad Status Netw…" at bounding box center [595, 61] width 229 height 18
type input "law"
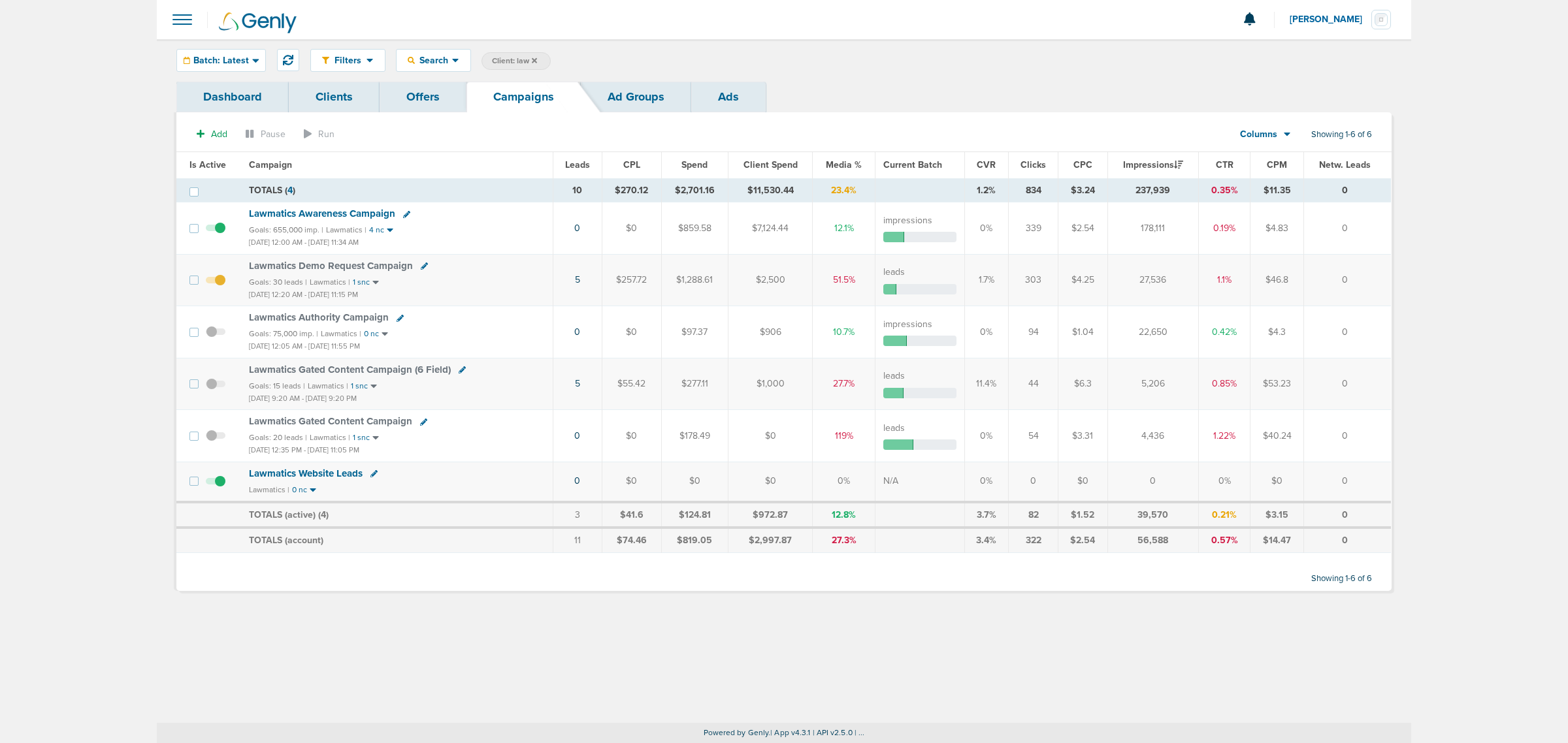
click at [516, 55] on span "Client: law" at bounding box center [514, 60] width 45 height 11
drag, startPoint x: 616, startPoint y: 62, endPoint x: 530, endPoint y: 65, distance: 86.1
click at [530, 65] on span "Client Campaign Offers Landing Page Ad Group Network Campaign Ad Ad Status Netw…" at bounding box center [596, 61] width 228 height 18
type input "lily"
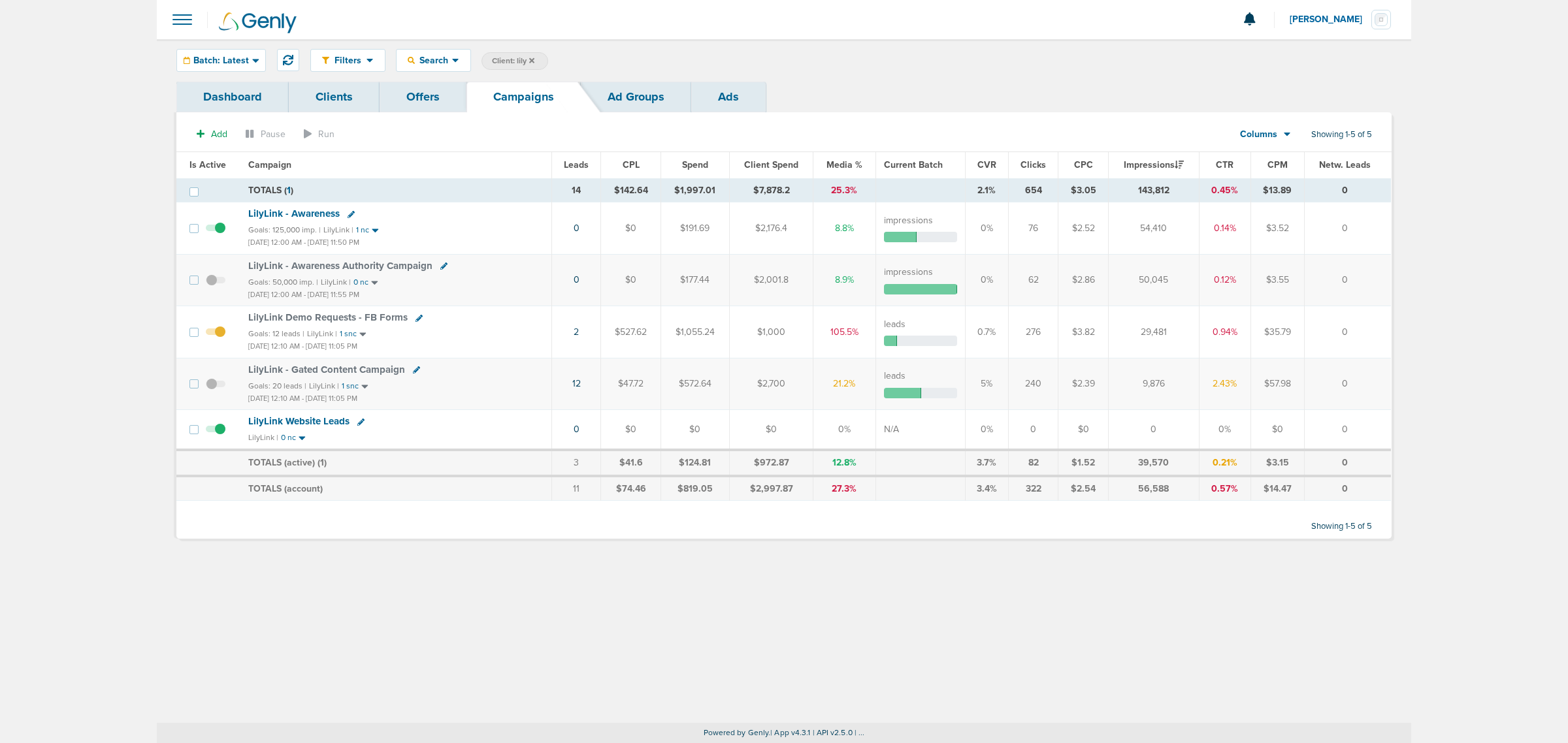
click at [501, 57] on span "Client: lily" at bounding box center [513, 60] width 42 height 11
drag, startPoint x: 618, startPoint y: 59, endPoint x: 530, endPoint y: 53, distance: 88.2
click at [530, 53] on span "Client Campaign Offers Landing Page Ad Group Network Campaign Ad Ad Status Netw…" at bounding box center [596, 61] width 228 height 18
type input "data"
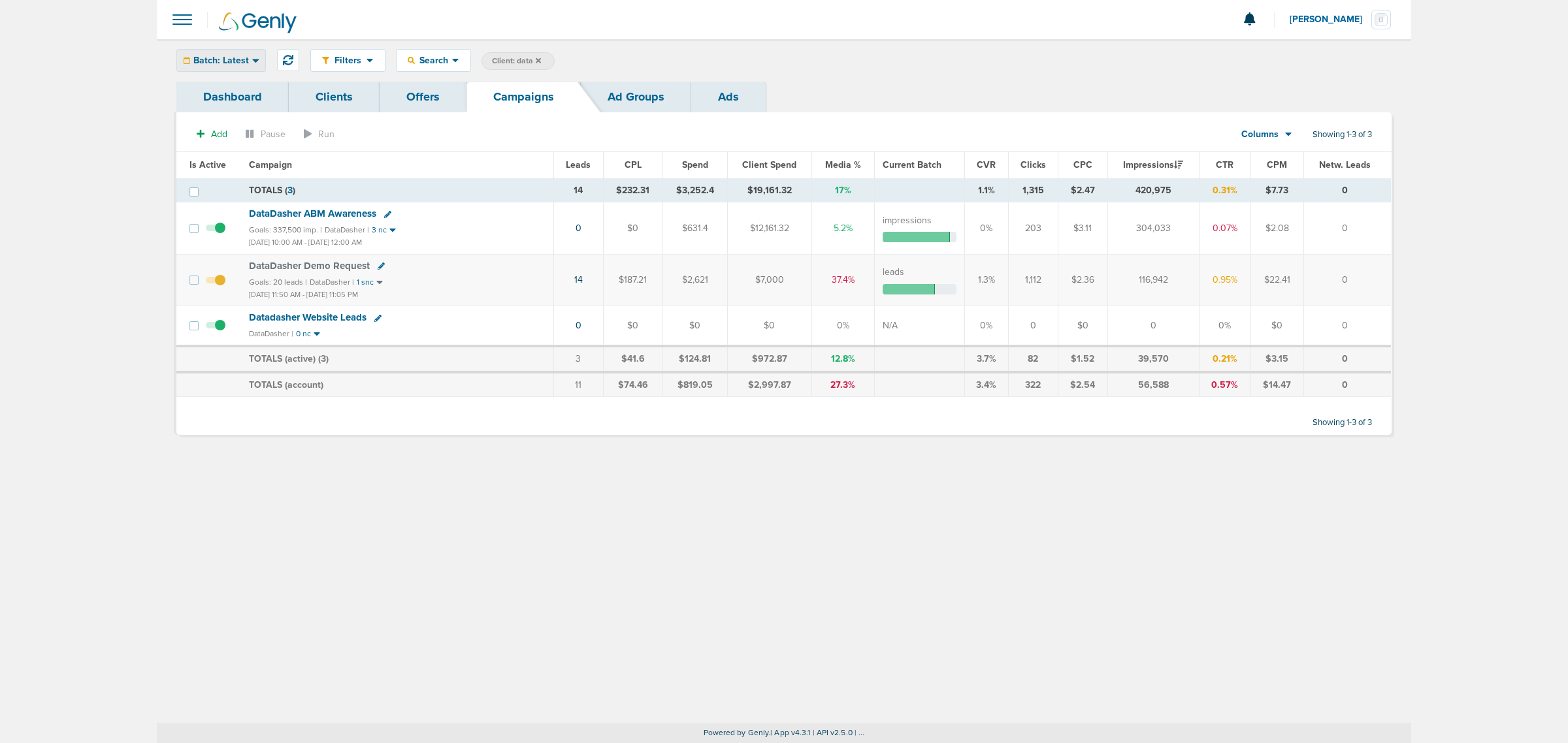
click at [181, 62] on div "Batch: Latest" at bounding box center [221, 60] width 88 height 22
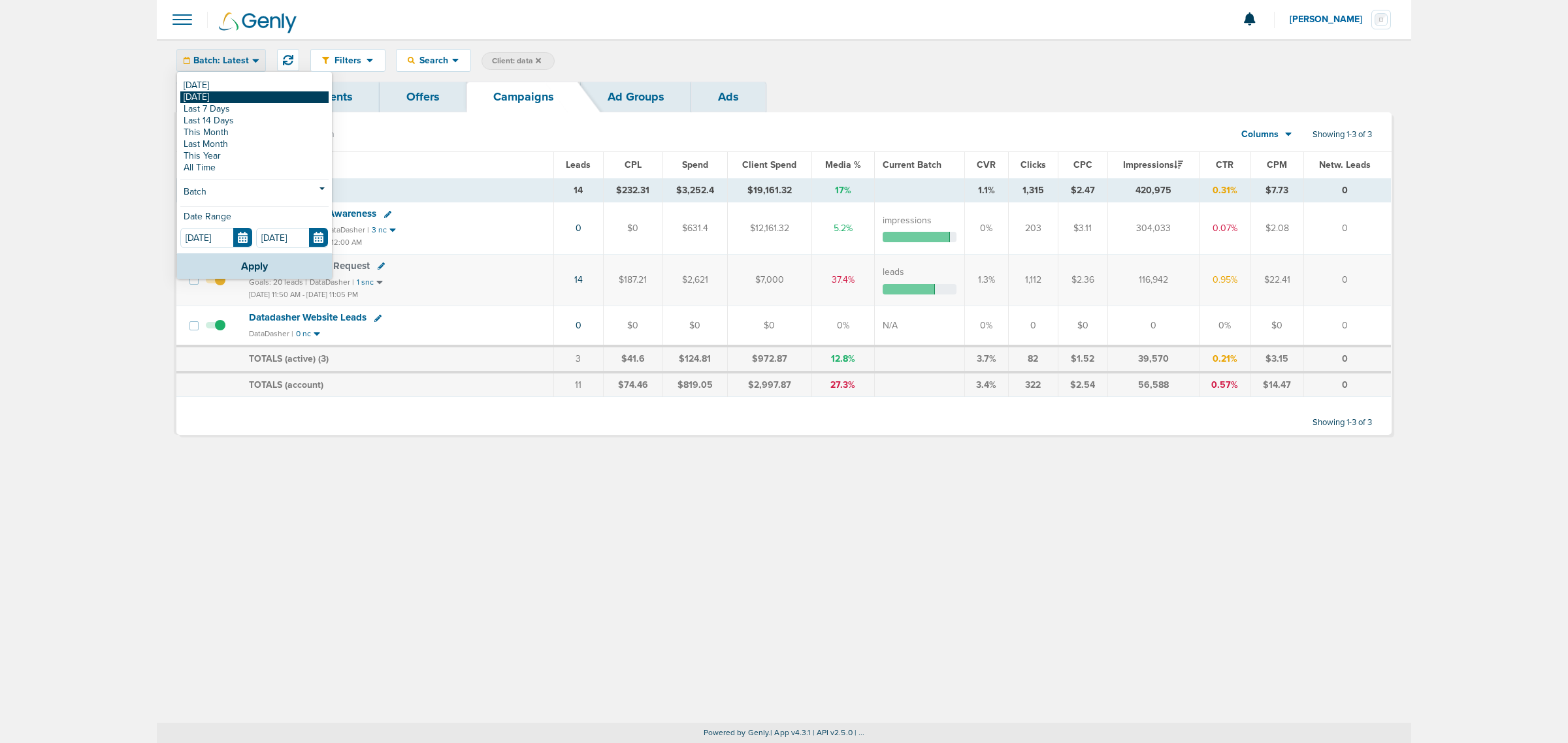
click at [227, 100] on link "[DATE]" at bounding box center [254, 97] width 148 height 12
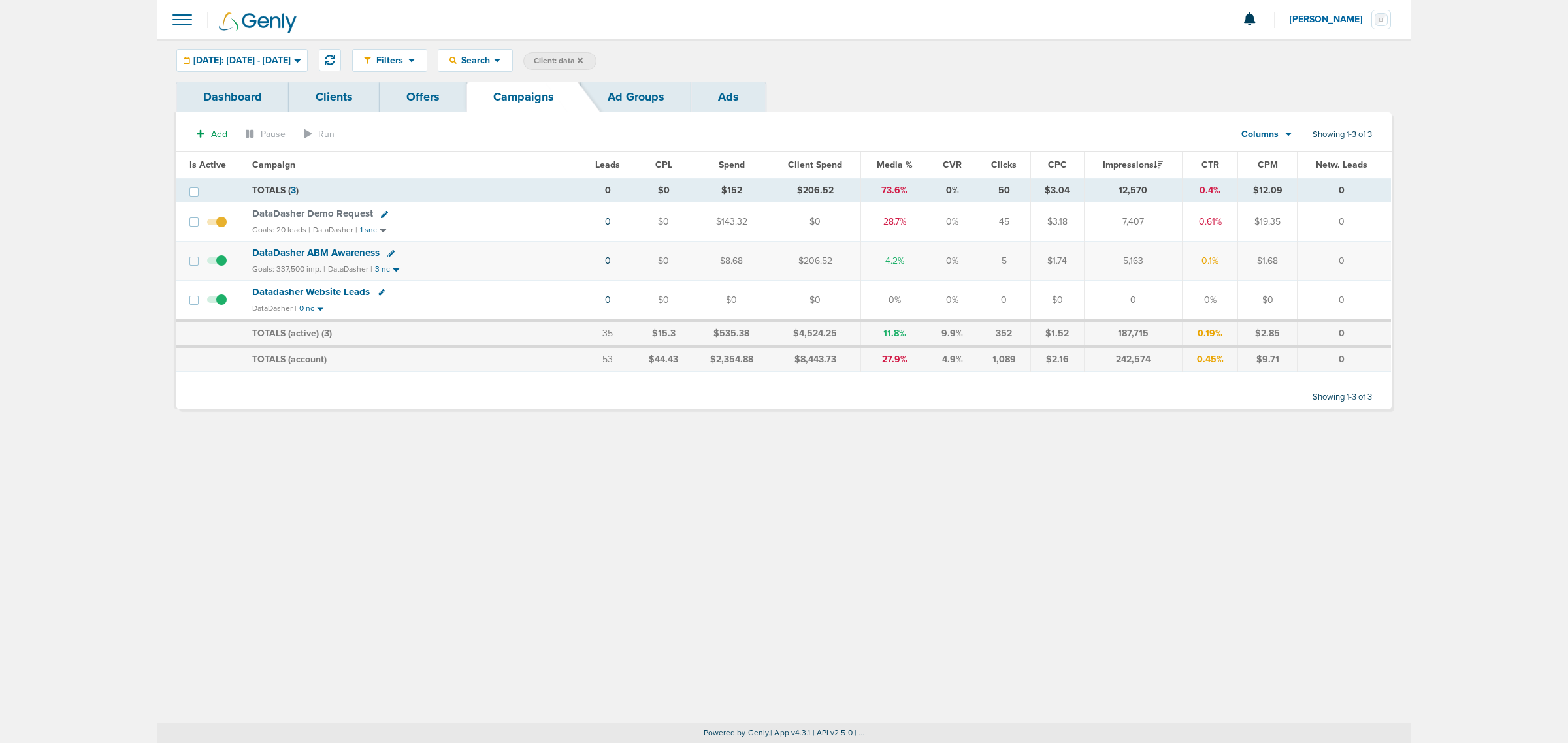
click at [317, 256] on span "DataDasher ABM Awareness" at bounding box center [315, 253] width 127 height 12
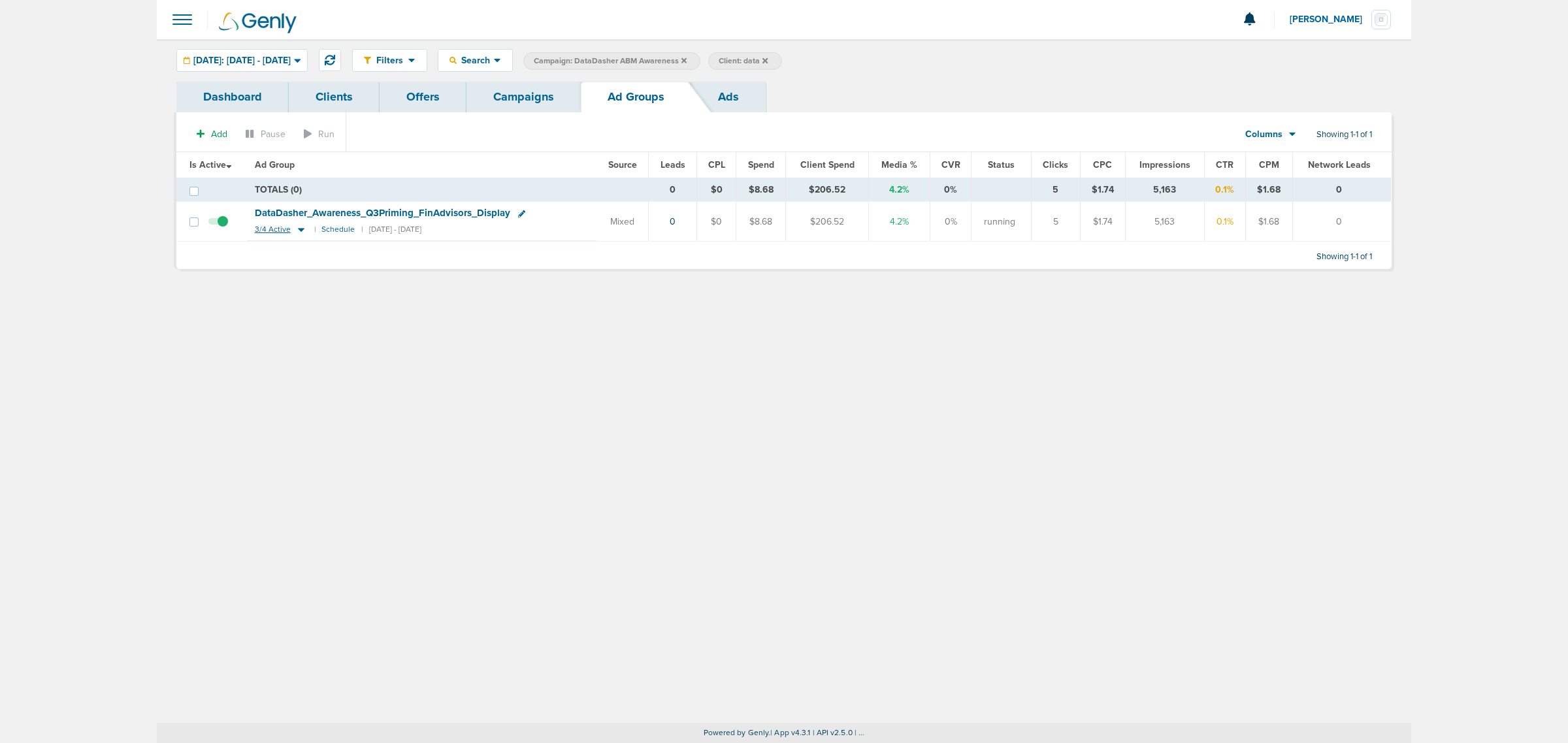
click at [299, 230] on icon at bounding box center [301, 230] width 7 height 4
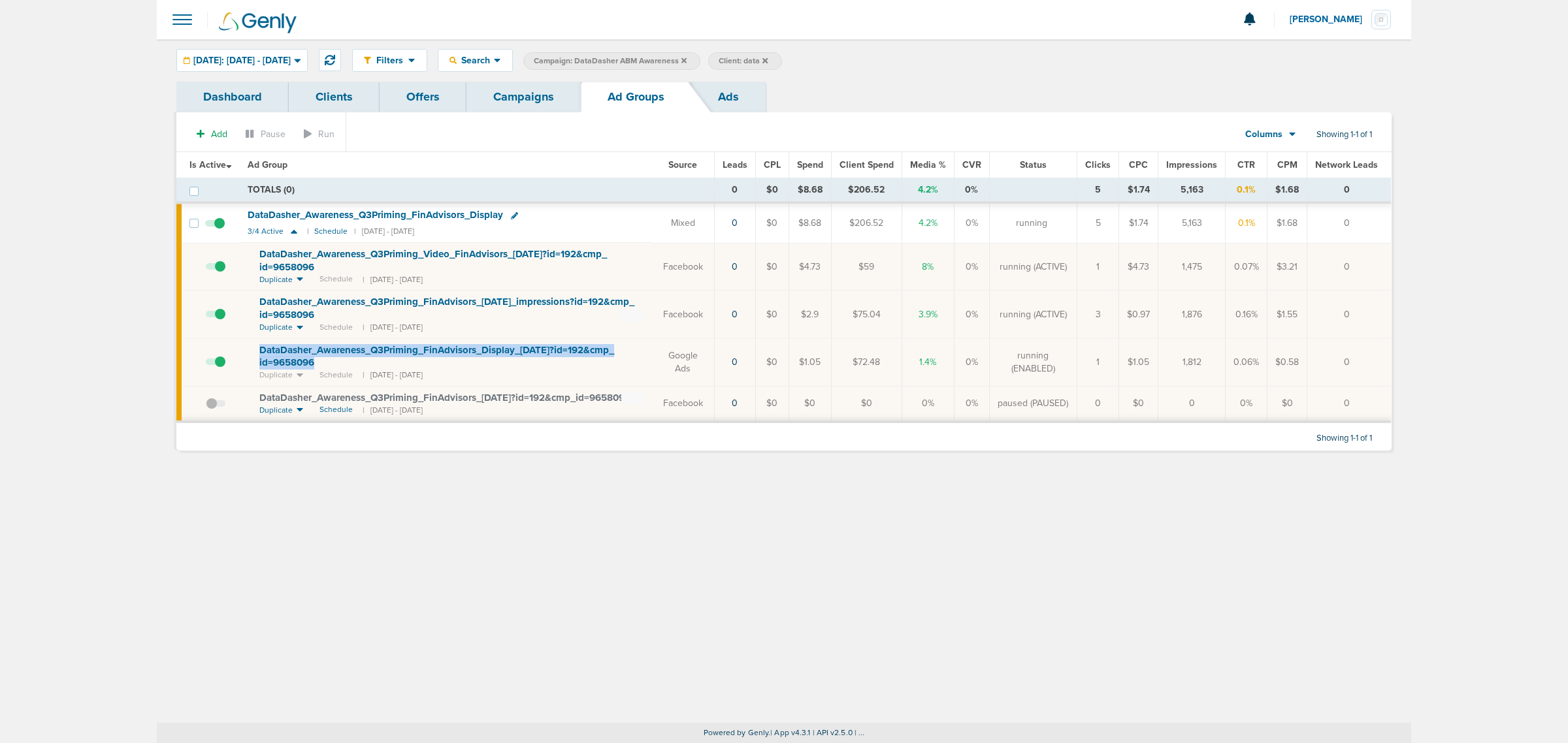
drag, startPoint x: 339, startPoint y: 365, endPoint x: 258, endPoint y: 352, distance: 82.0
click at [258, 352] on td "DataDasher_ Awareness_ Q3Priming_ FinAdvisors_ Display_ [DATE]?id=192&cmp_ id=9…" at bounding box center [445, 362] width 412 height 48
copy span "DataDasher_ Awareness_ Q3Priming_ FinAdvisors_ Display_ [DATE]?id=192&cmp_ id=9…"
click at [504, 87] on link "Campaigns" at bounding box center [523, 97] width 114 height 31
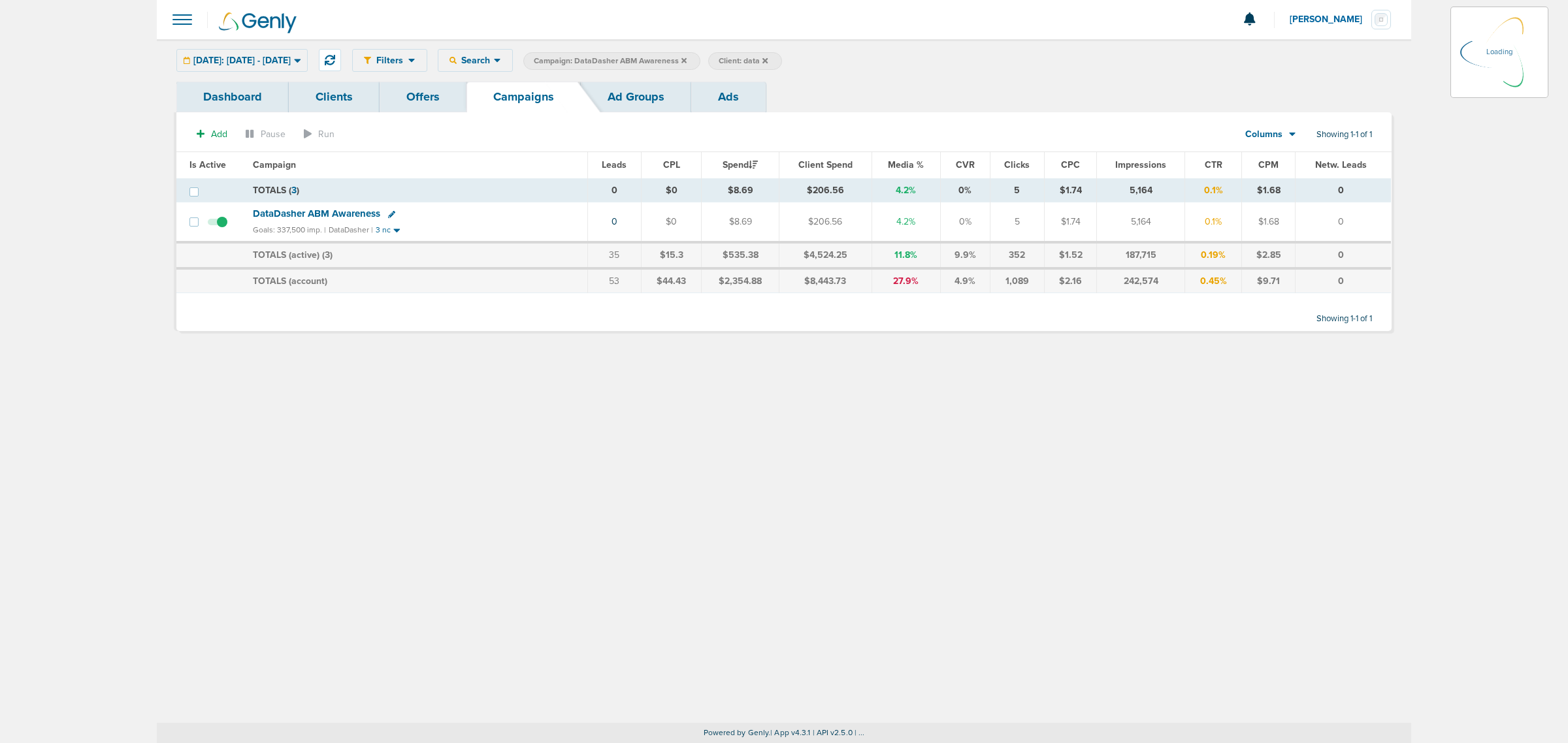
click at [687, 60] on icon at bounding box center [684, 60] width 5 height 5
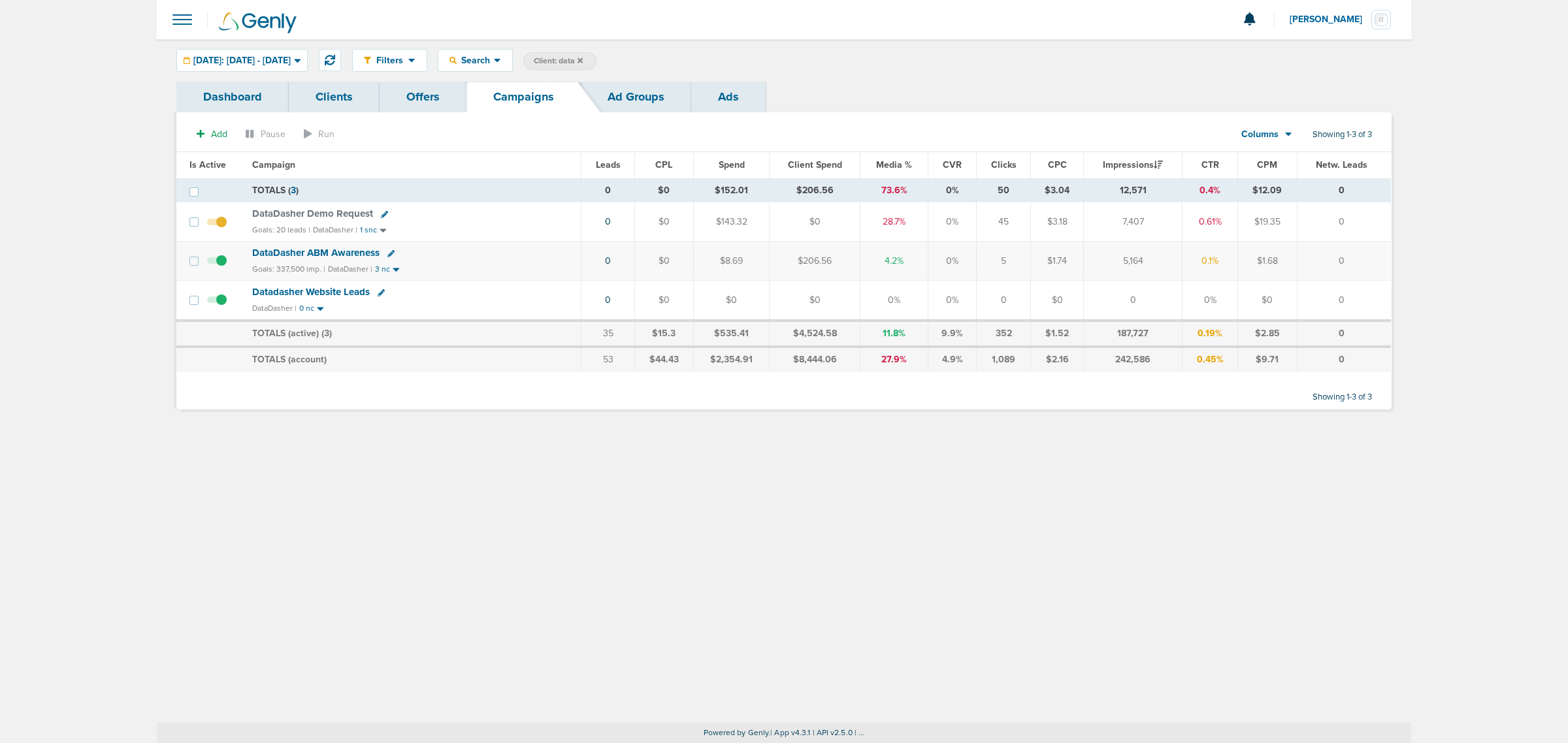
click at [1001, 559] on div "Filters Active Only Settings Status Active Inactive Objectives MQL SQL Traffic …" at bounding box center [784, 381] width 1254 height 683
click at [583, 57] on icon at bounding box center [580, 60] width 5 height 8
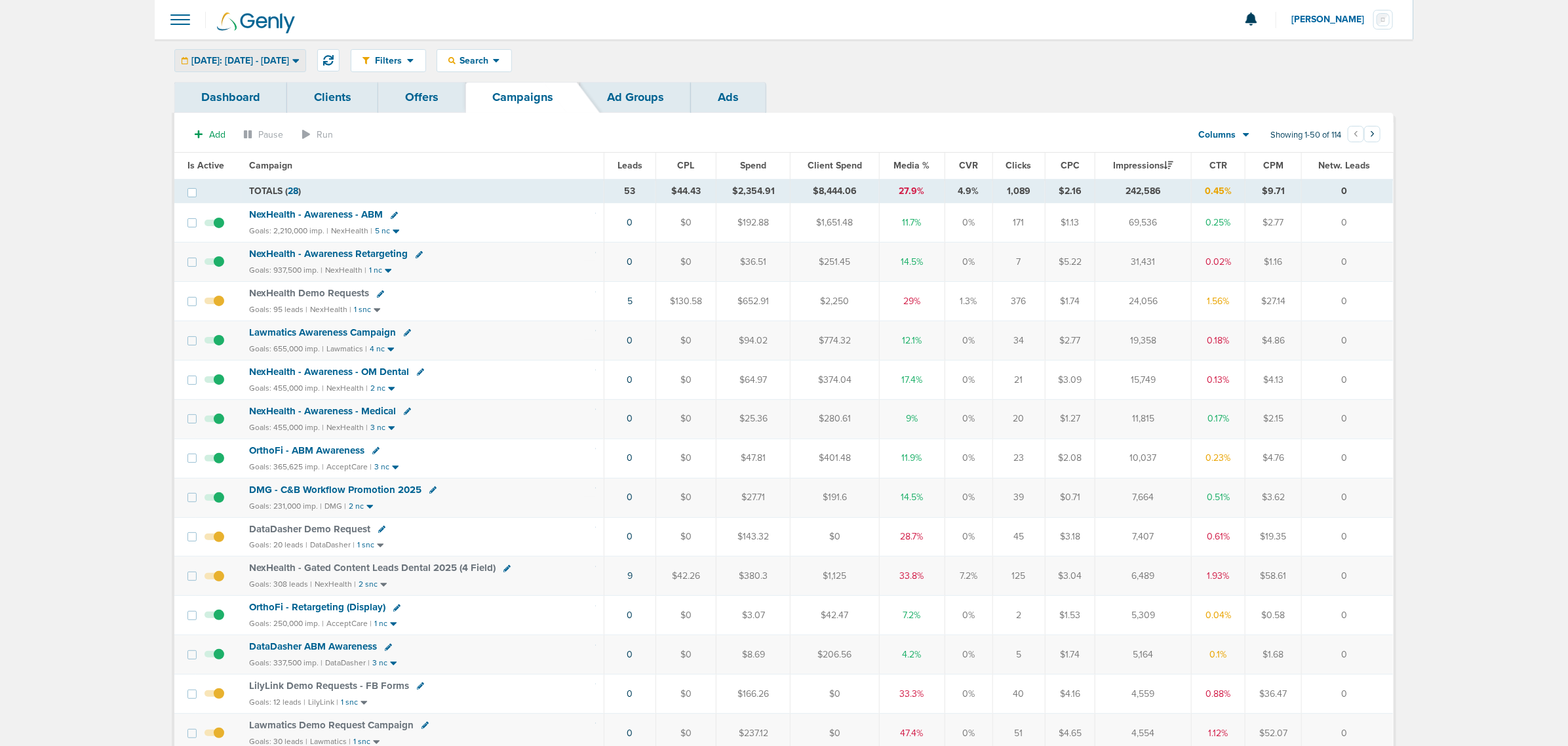
click at [214, 64] on span "[DATE]: [DATE] - [DATE]" at bounding box center [241, 61] width 98 height 9
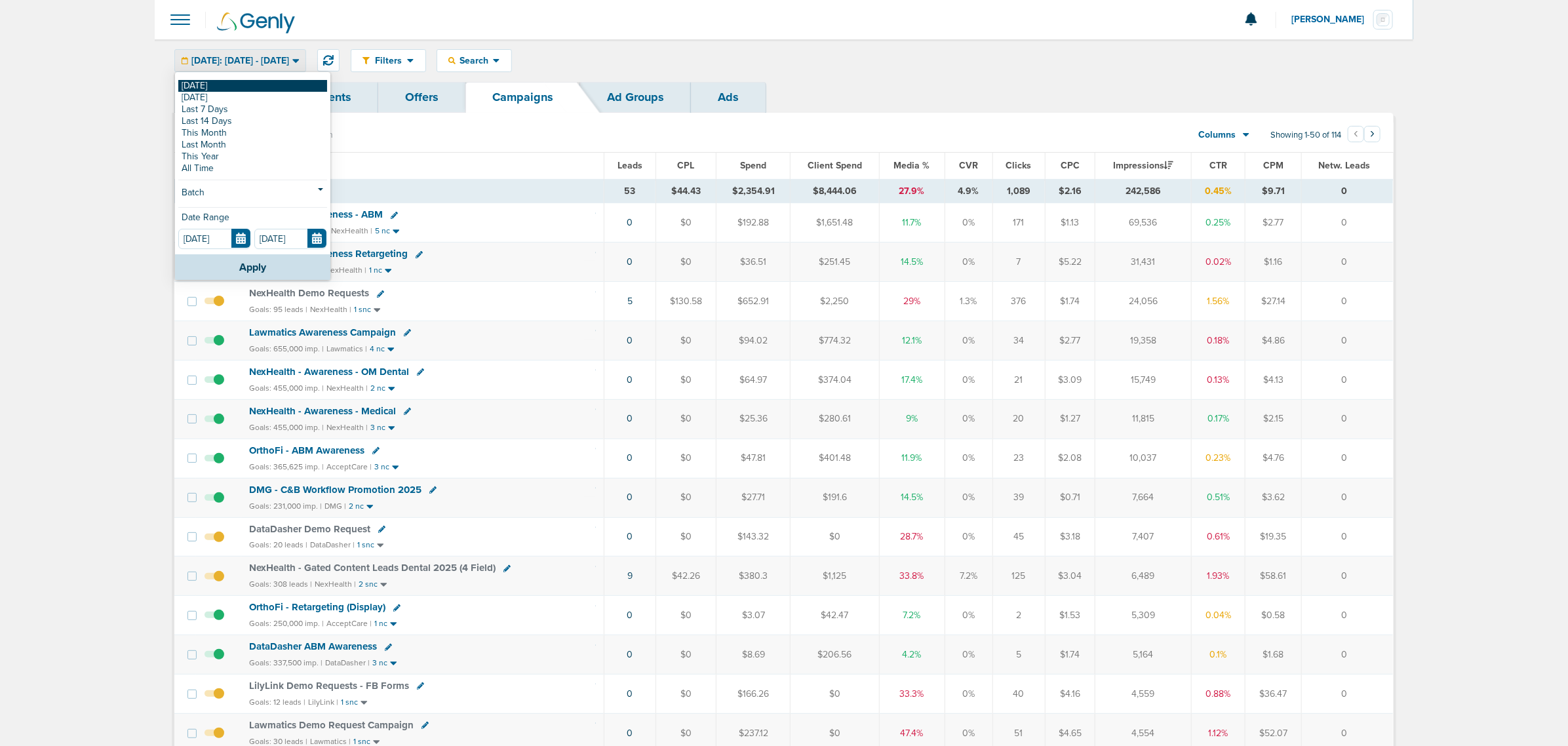
click at [207, 87] on link "[DATE]" at bounding box center [253, 86] width 149 height 12
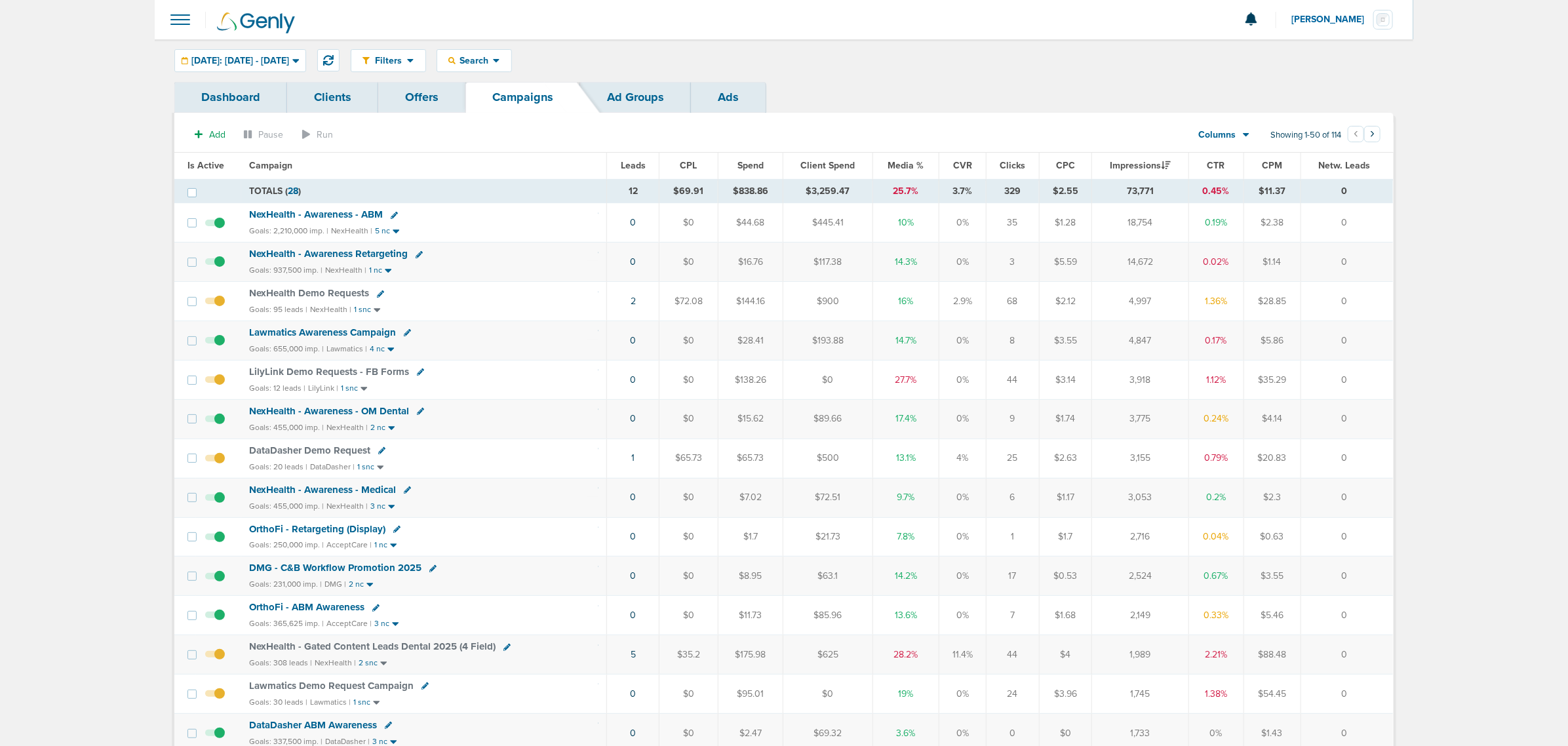
click at [899, 171] on th "Media %" at bounding box center [905, 166] width 66 height 26
click at [902, 158] on th "Media %" at bounding box center [905, 166] width 66 height 26
click at [899, 168] on span "Media %" at bounding box center [905, 165] width 36 height 11
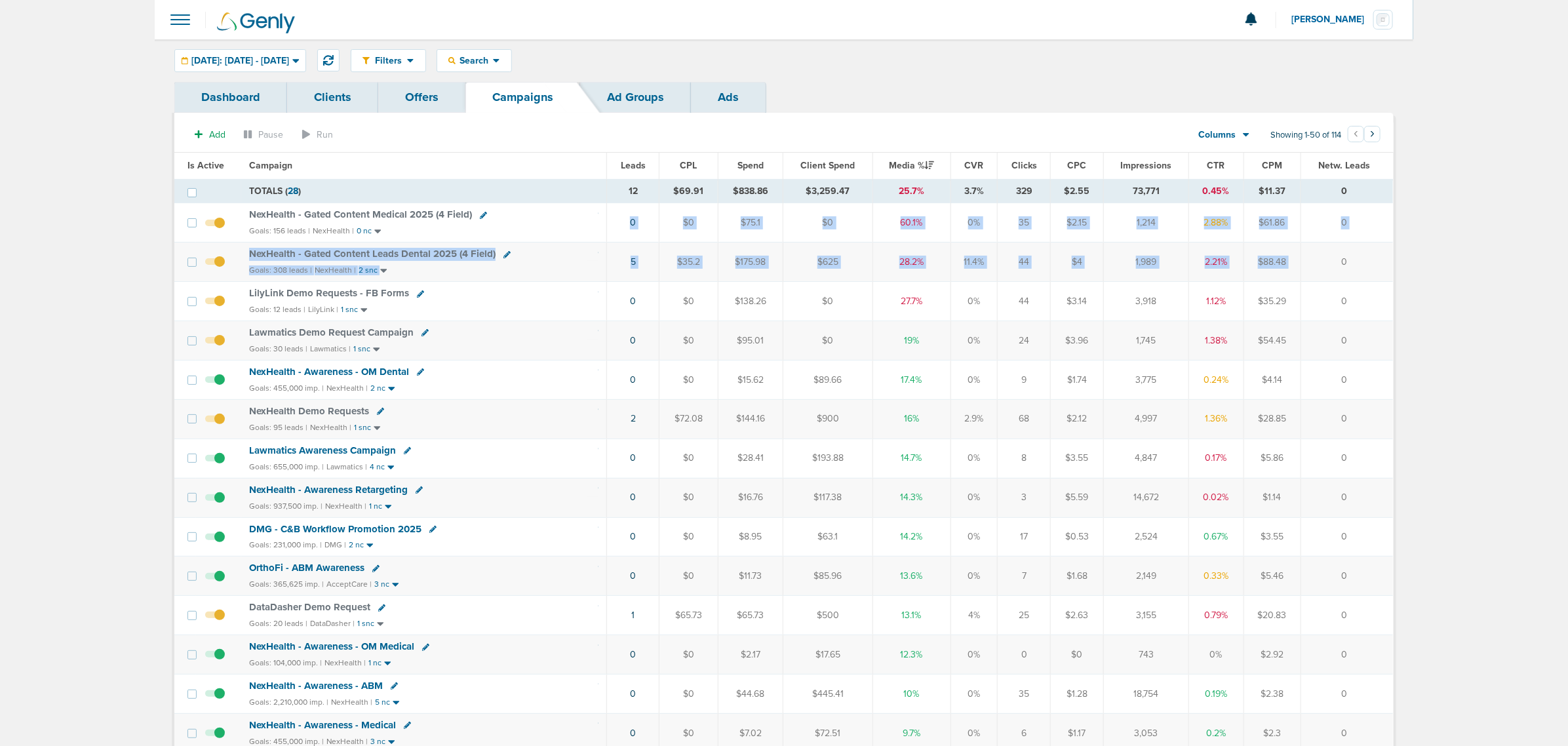
drag, startPoint x: 607, startPoint y: 231, endPoint x: 1350, endPoint y: 289, distance: 745.3
drag, startPoint x: 1351, startPoint y: 290, endPoint x: 1198, endPoint y: 280, distance: 153.3
click at [1348, 290] on td "0" at bounding box center [1346, 302] width 93 height 39
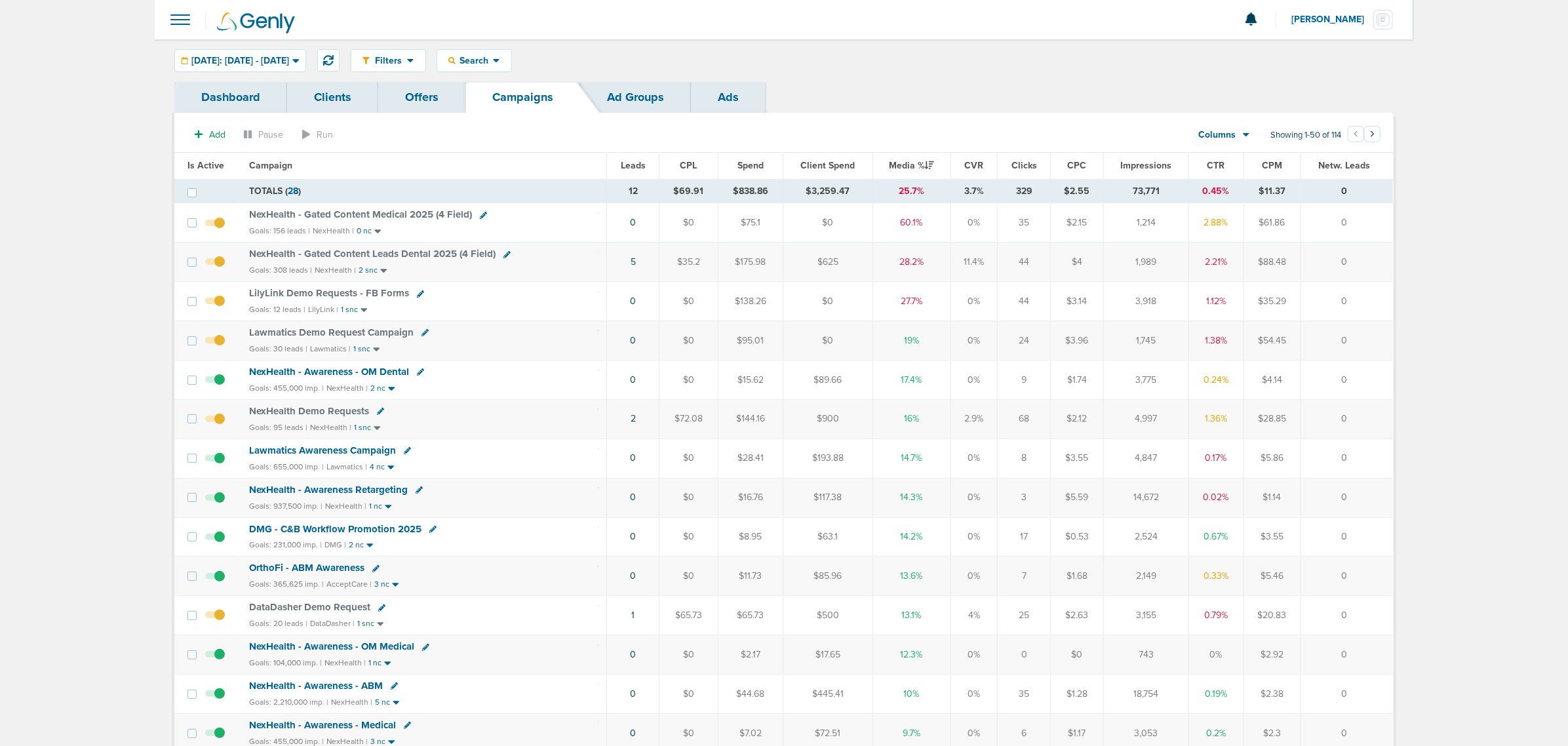
click at [367, 221] on div "NexHealth - Gated Content Medical 2025 (4 Field)" at bounding box center [424, 215] width 349 height 13
click at [374, 215] on span "NexHealth - Gated Content Medical 2025 (4 Field)" at bounding box center [361, 214] width 223 height 12
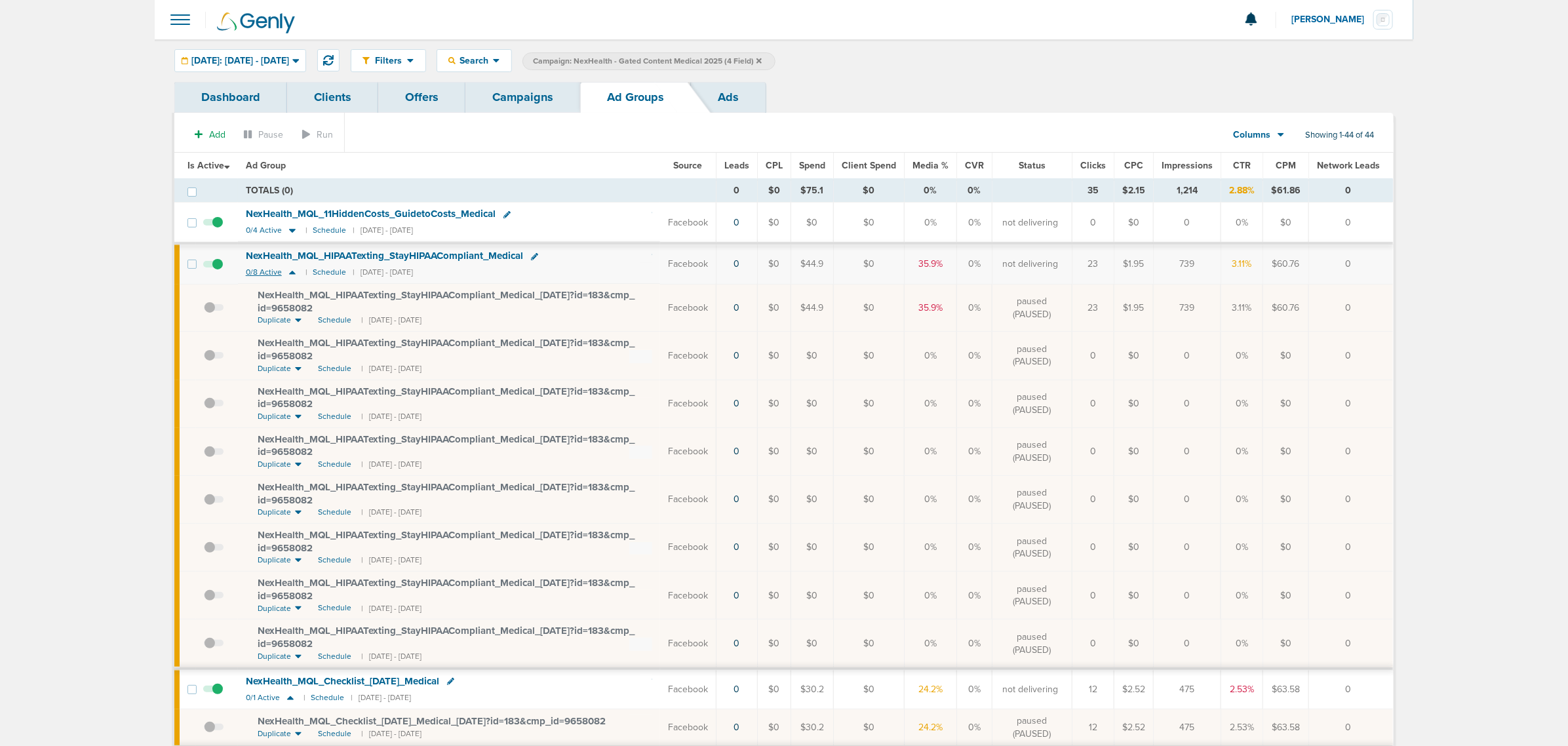
click at [290, 275] on icon at bounding box center [292, 272] width 7 height 4
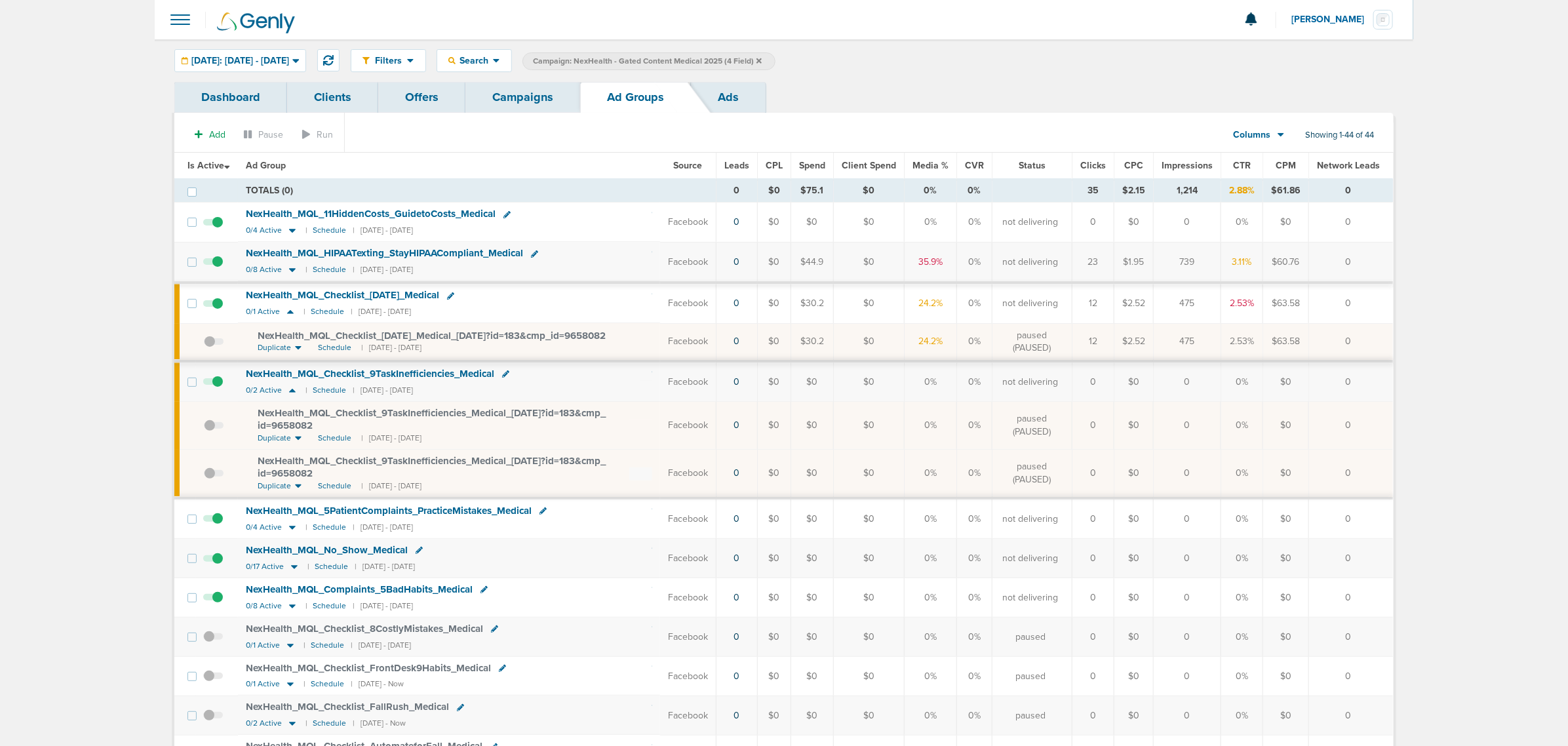
click at [217, 229] on span at bounding box center [213, 229] width 20 height 0
click at [213, 225] on input "checkbox" at bounding box center [213, 225] width 0 height 0
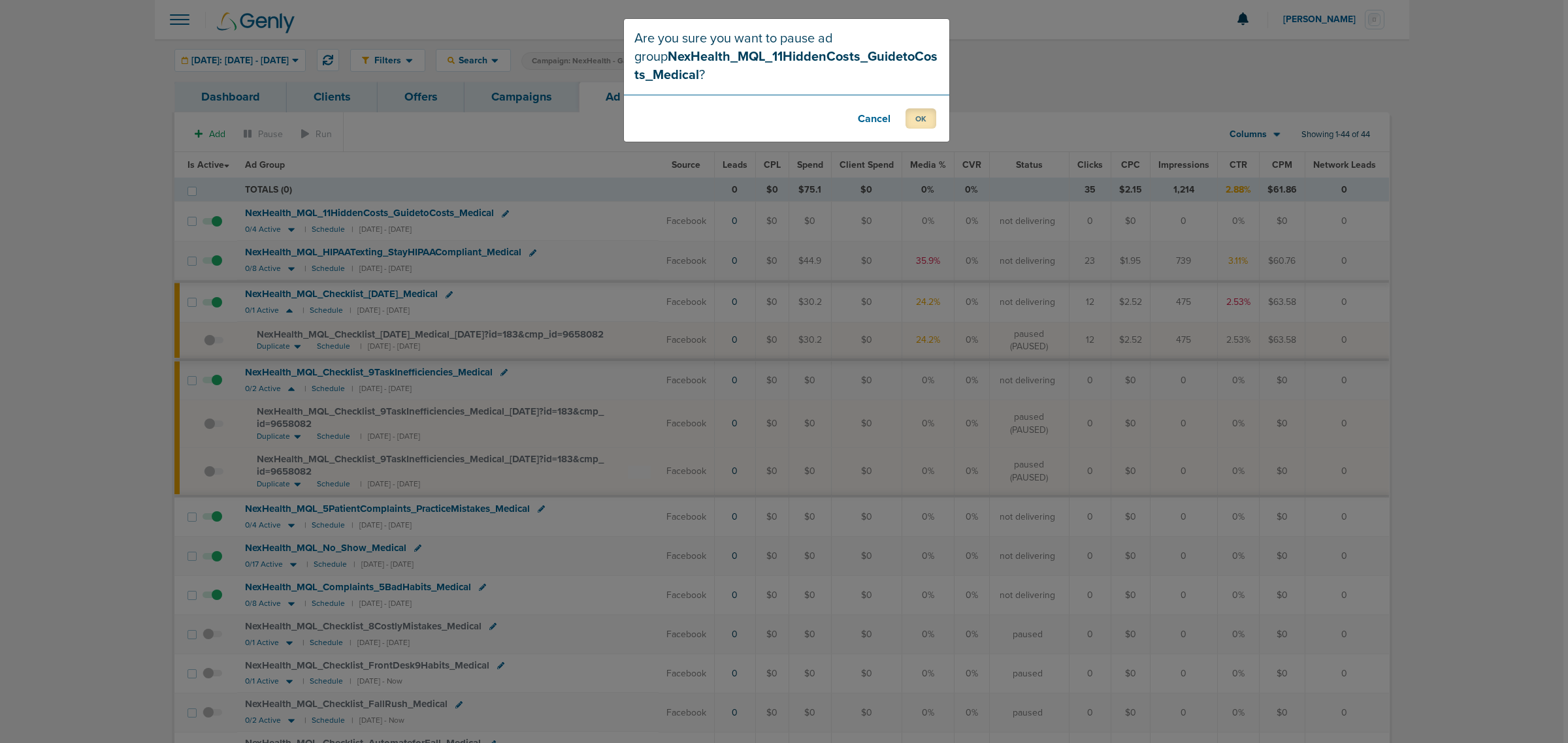
click at [918, 114] on button "OK" at bounding box center [921, 118] width 31 height 20
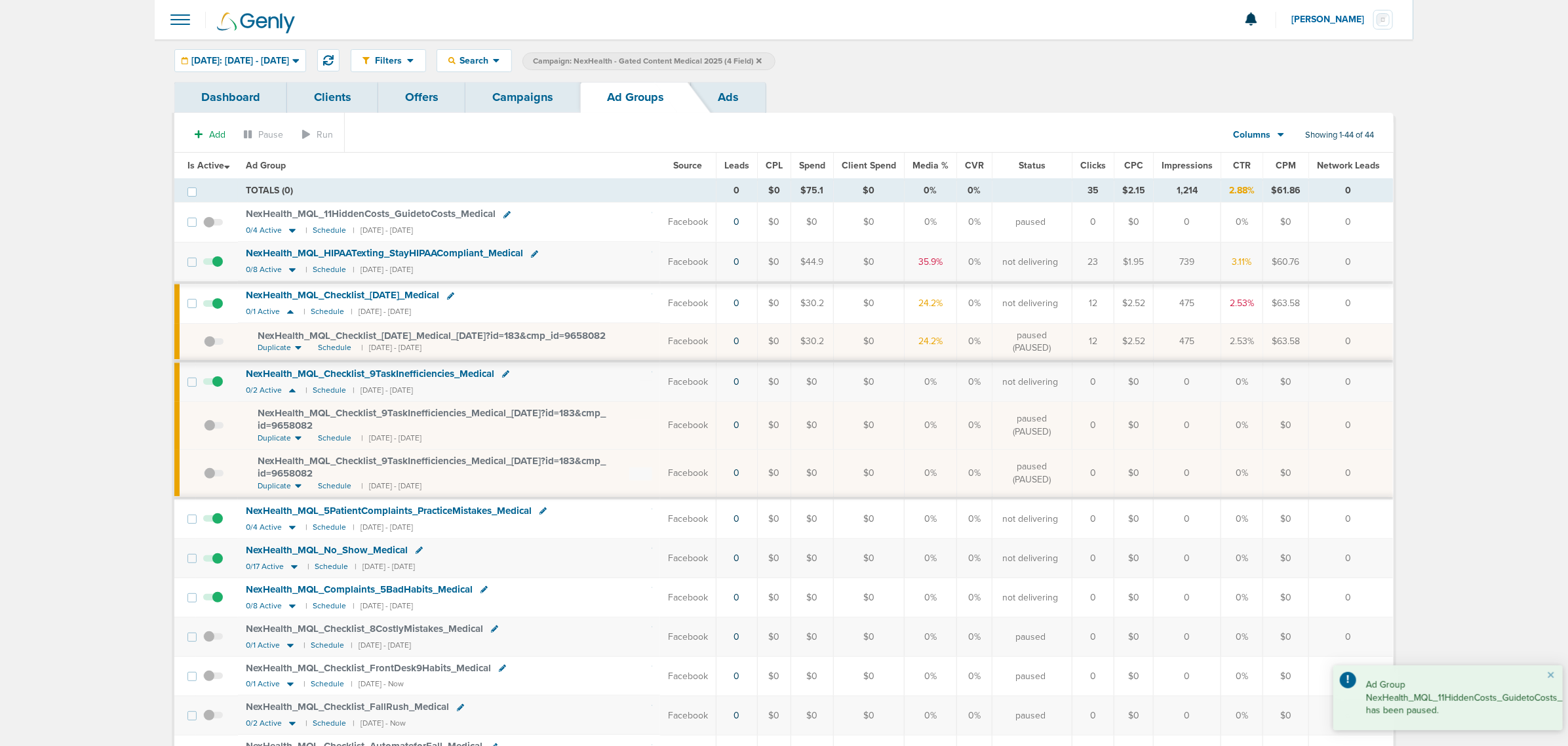
click at [219, 310] on span at bounding box center [213, 310] width 20 height 0
click at [213, 306] on input "checkbox" at bounding box center [213, 306] width 0 height 0
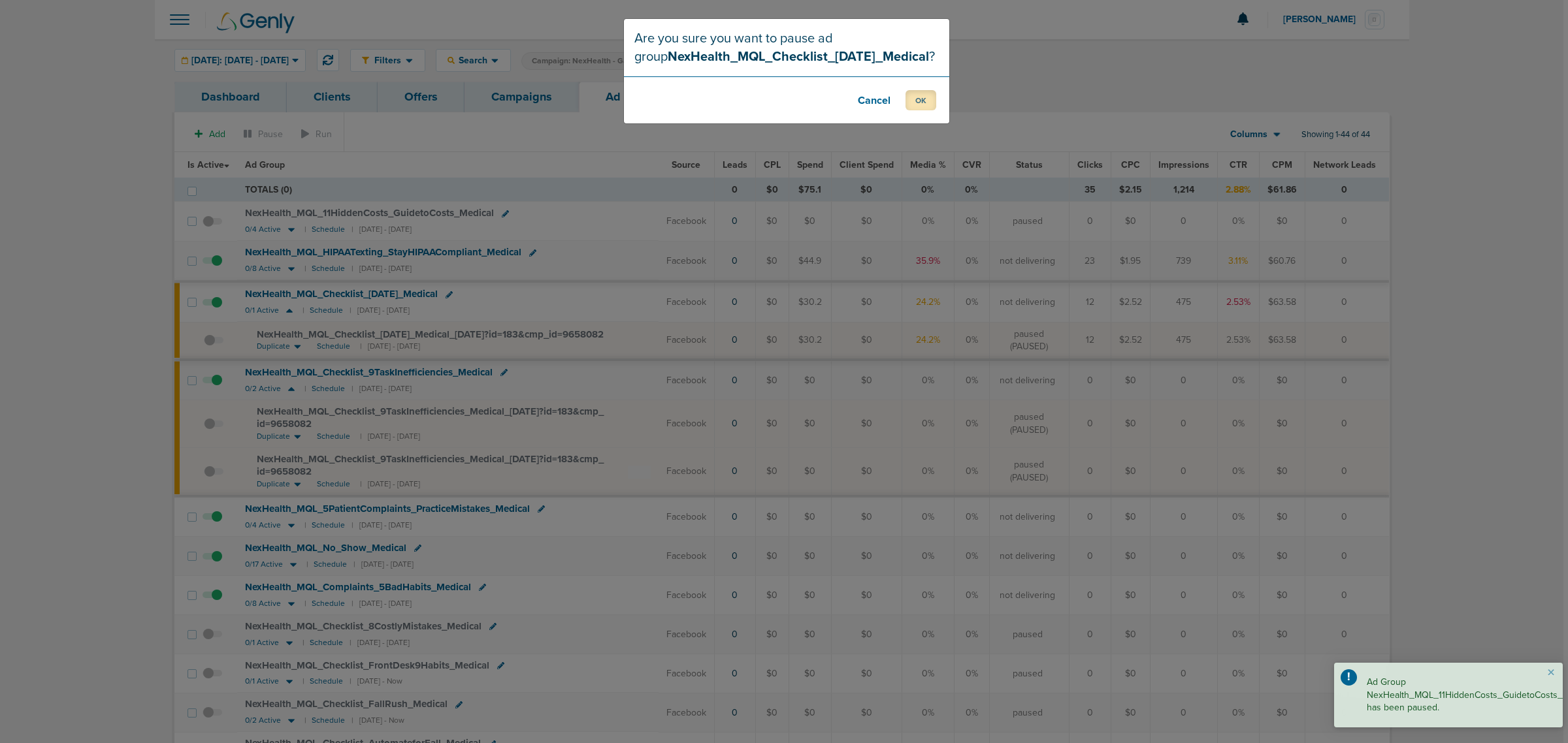
click at [915, 100] on button "OK" at bounding box center [921, 100] width 31 height 20
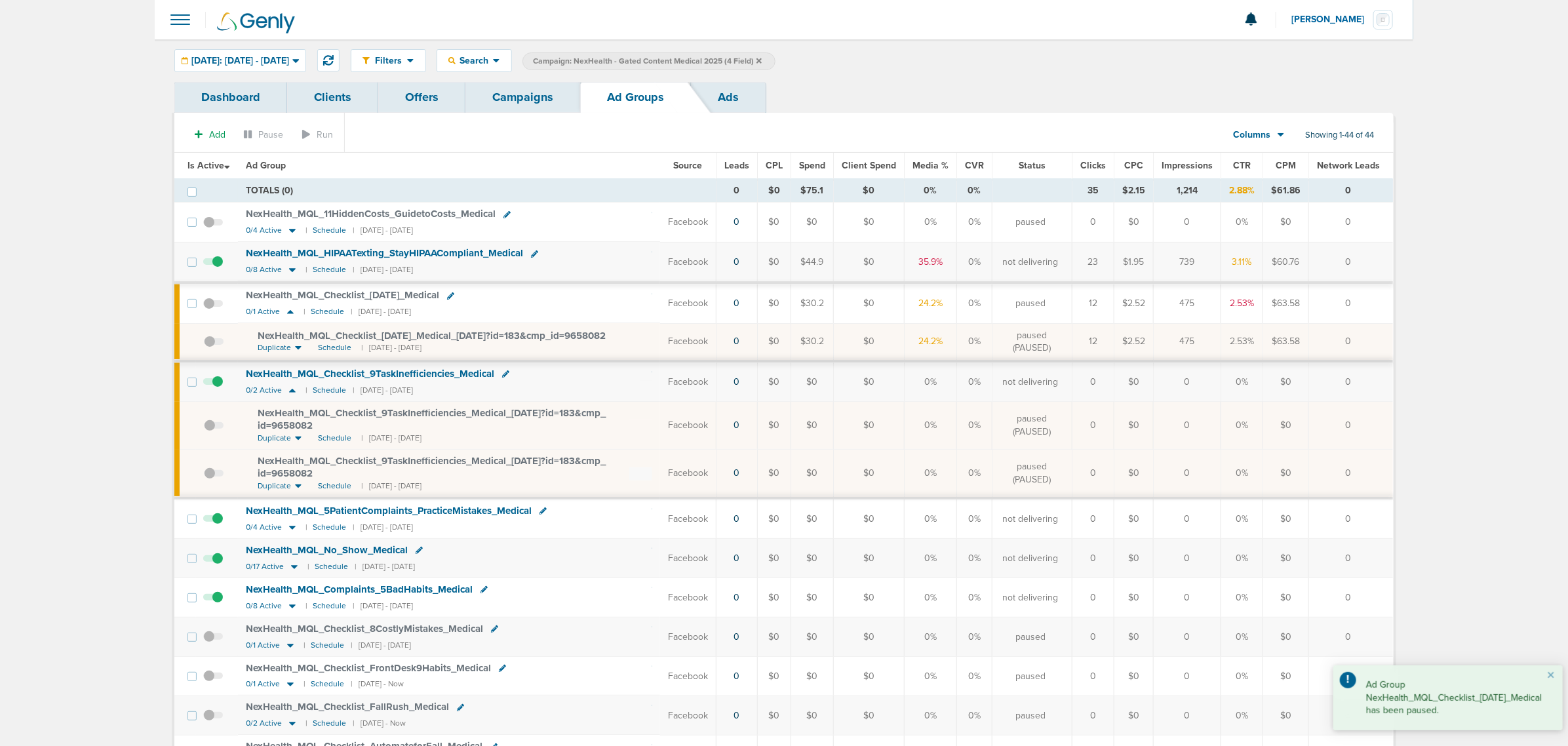
click at [222, 605] on span at bounding box center [213, 605] width 20 height 0
click at [213, 601] on input "checkbox" at bounding box center [213, 601] width 0 height 0
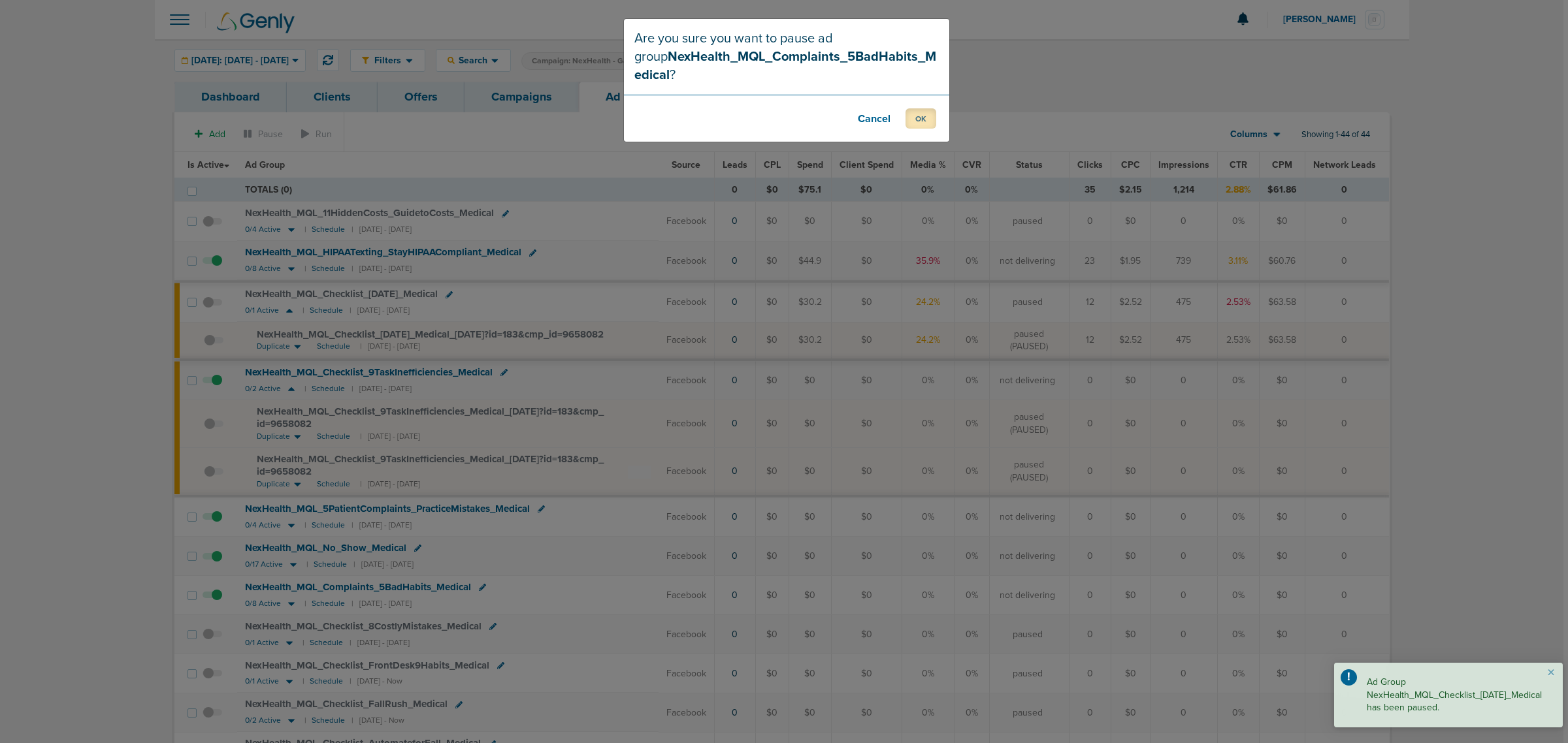
click at [924, 121] on button "OK" at bounding box center [921, 118] width 31 height 20
